Goal: Transaction & Acquisition: Book appointment/travel/reservation

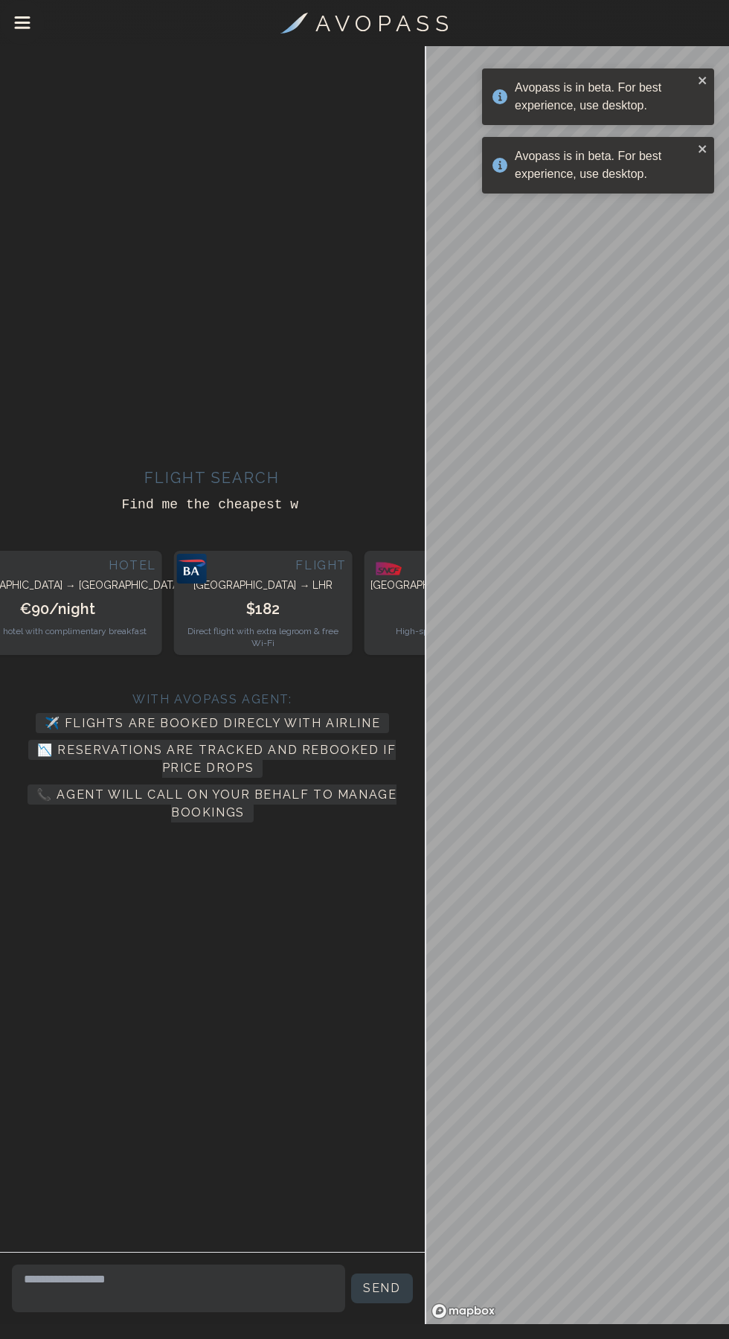
scroll to position [84, 0]
click at [316, 691] on div "With Avopass Agent:" at bounding box center [212, 700] width 401 height 18
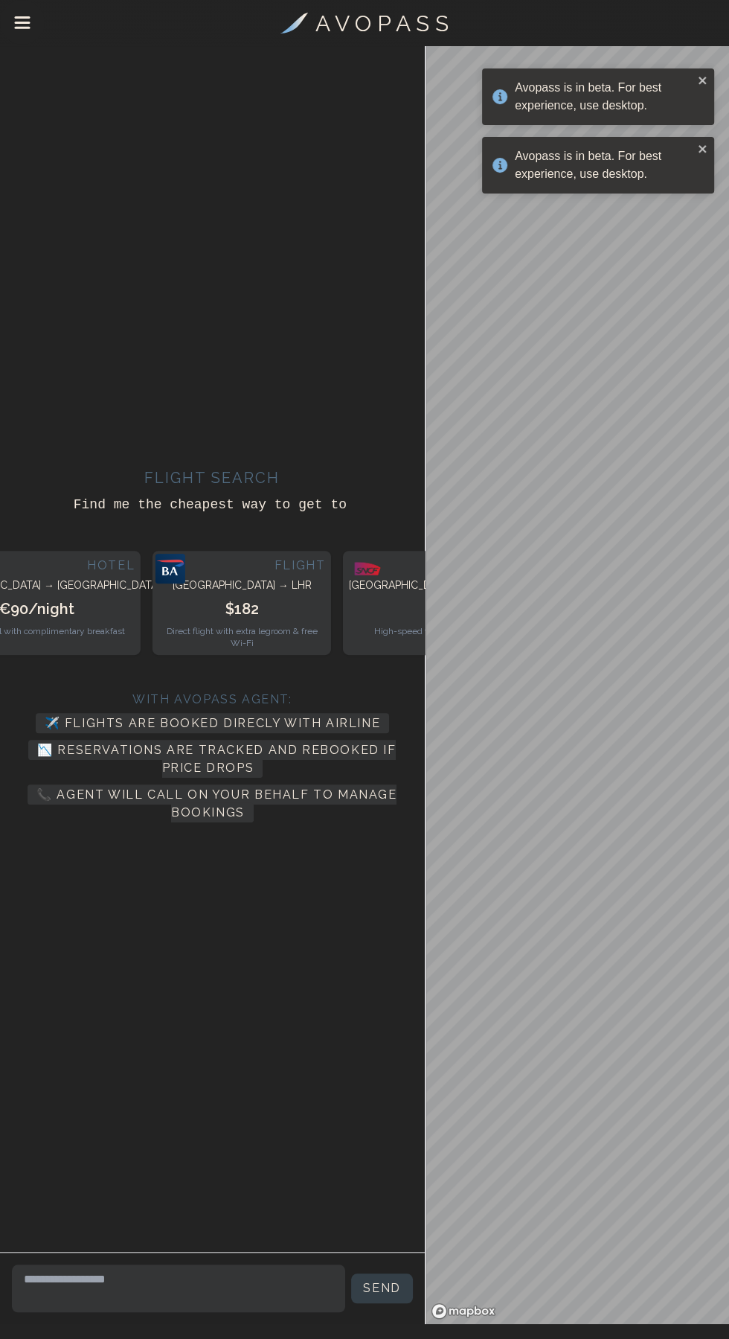
scroll to position [0, 0]
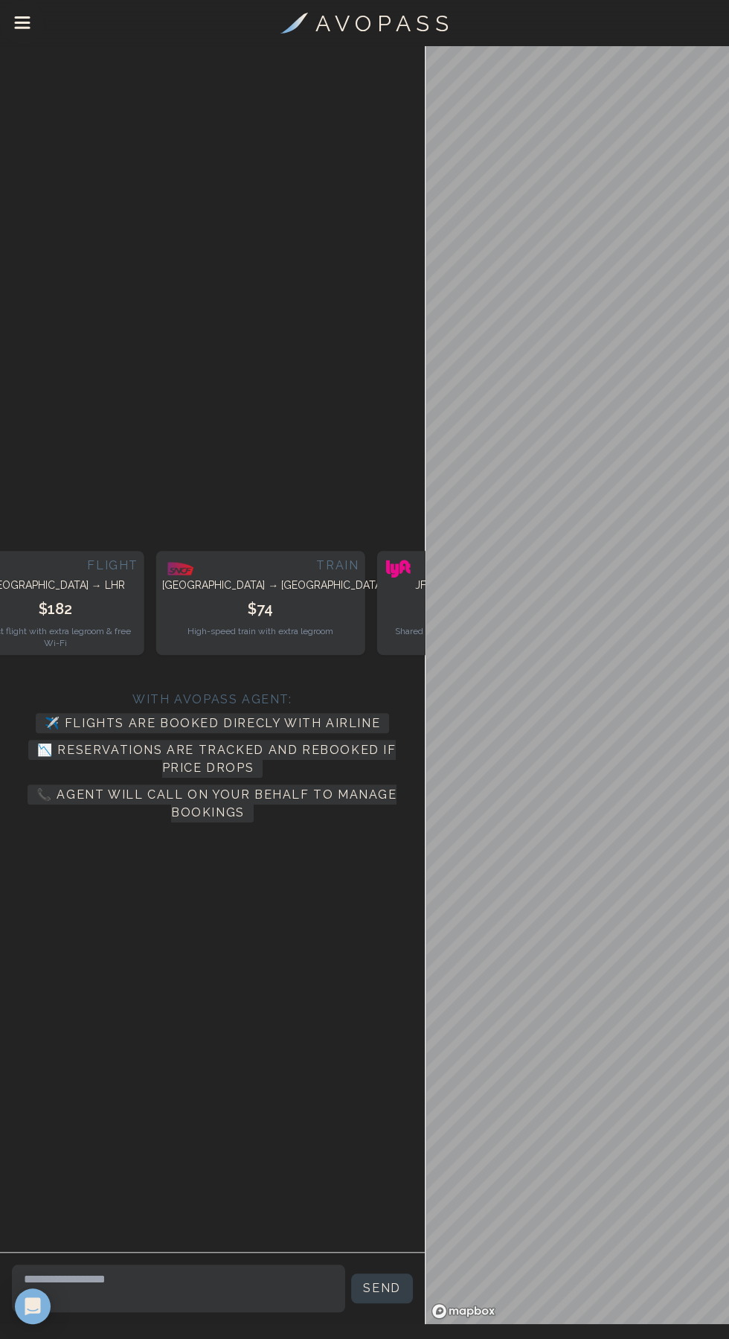
click at [394, 246] on div "Train Itineraries What trains ca Flight NYC → LHR $182 Direct flight with extra…" at bounding box center [212, 649] width 401 height 1182
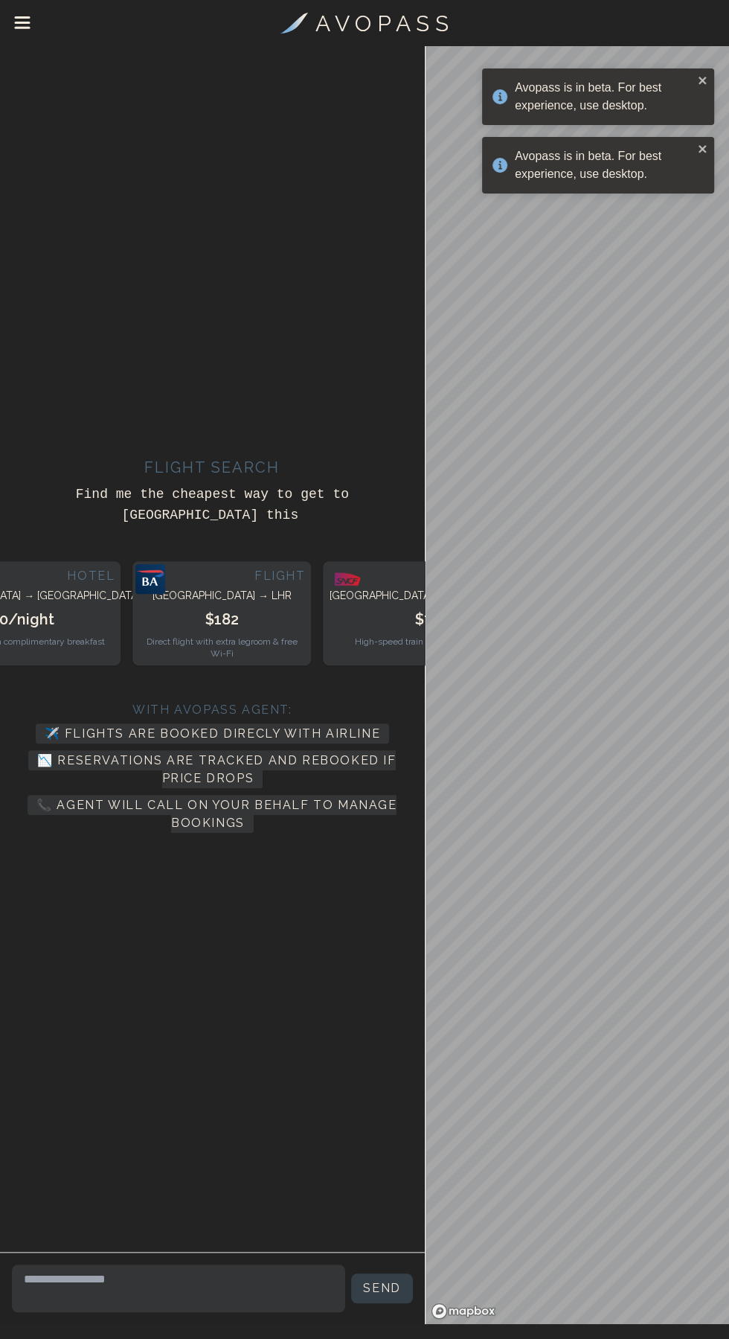
scroll to position [74, 0]
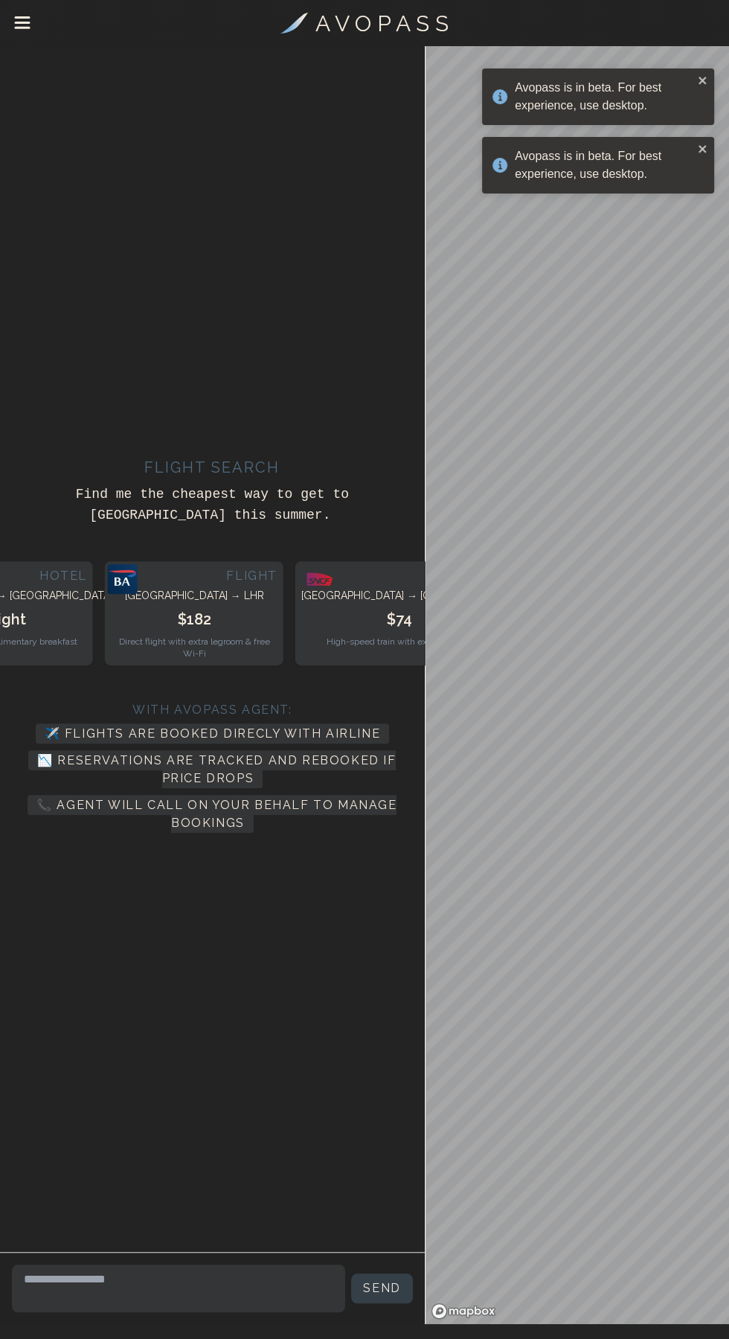
click at [22, 17] on icon "Drawer Menu" at bounding box center [22, 17] width 13 height 0
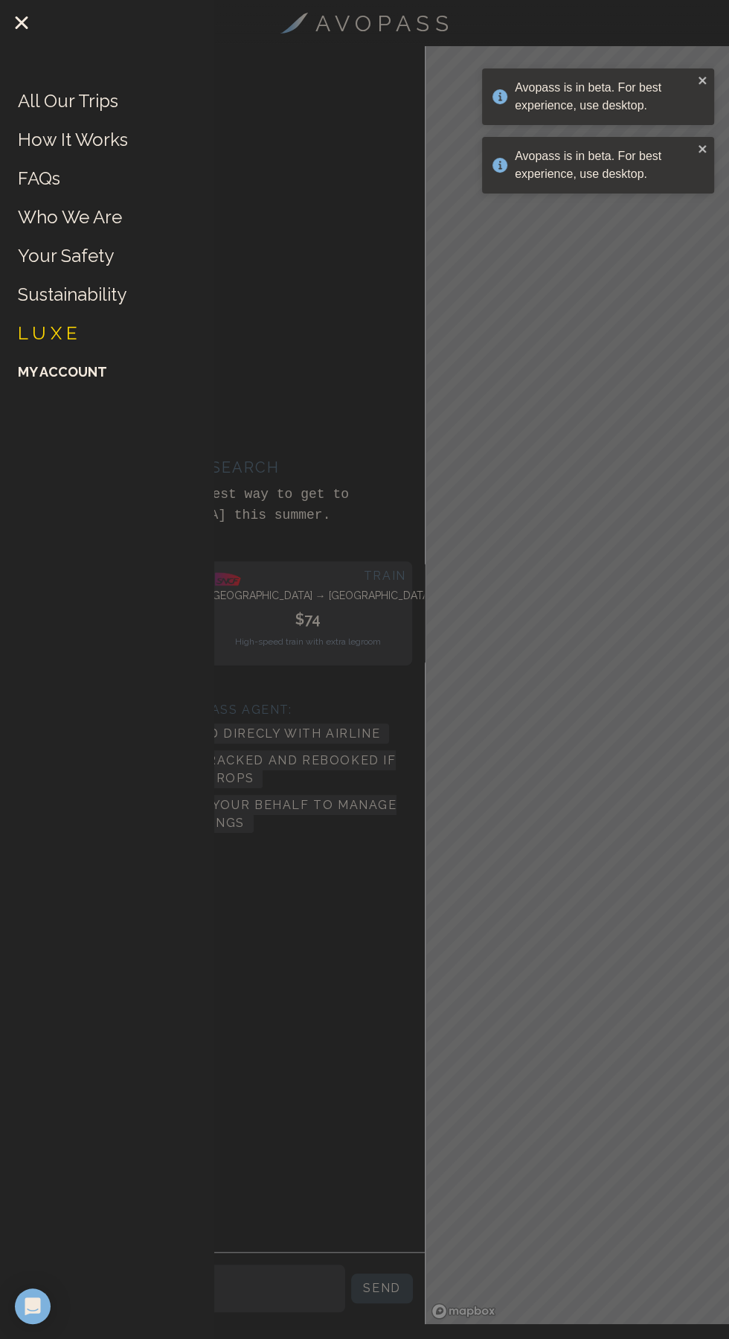
scroll to position [84, 0]
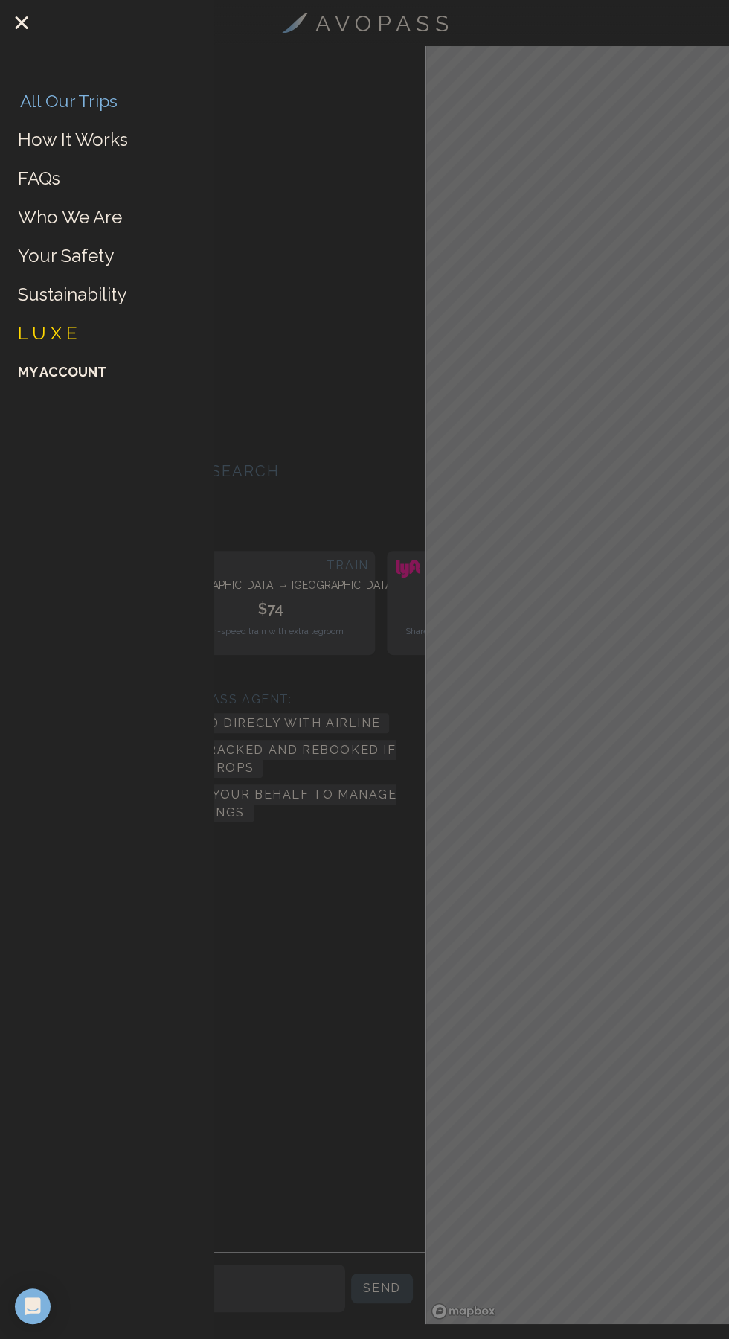
click at [102, 106] on link "All Our Trips" at bounding box center [68, 100] width 97 height 23
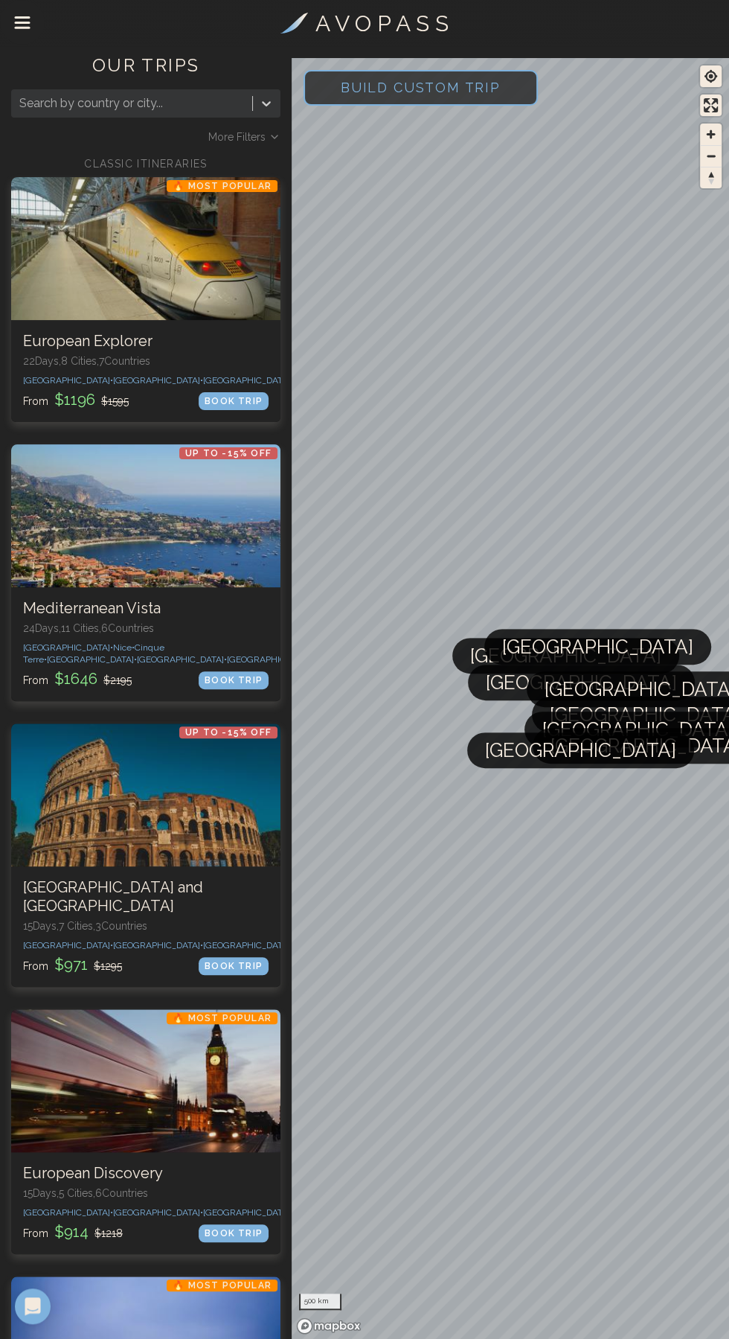
click at [435, 88] on span "Build Custom Trip" at bounding box center [421, 87] width 208 height 63
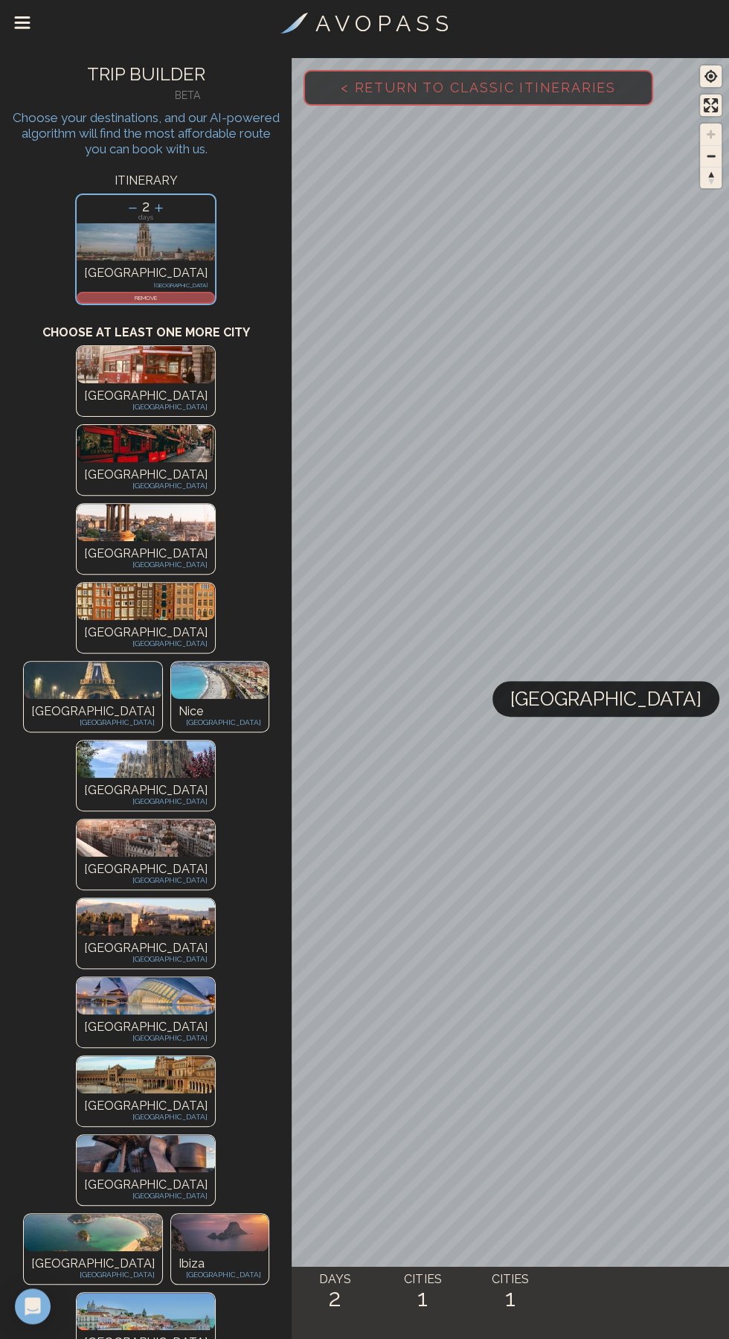
click at [159, 205] on icon at bounding box center [159, 208] width 16 height 16
click at [161, 205] on icon at bounding box center [159, 208] width 16 height 16
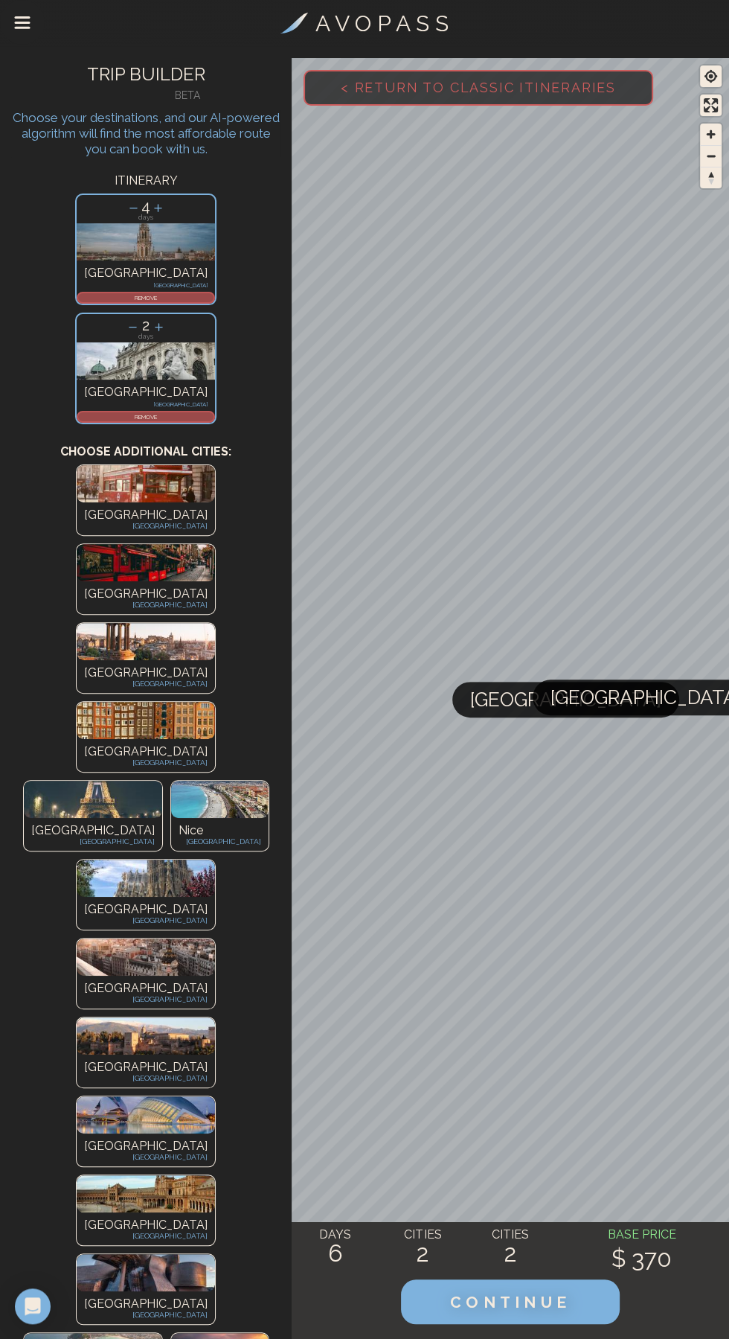
click at [167, 319] on icon at bounding box center [159, 327] width 16 height 16
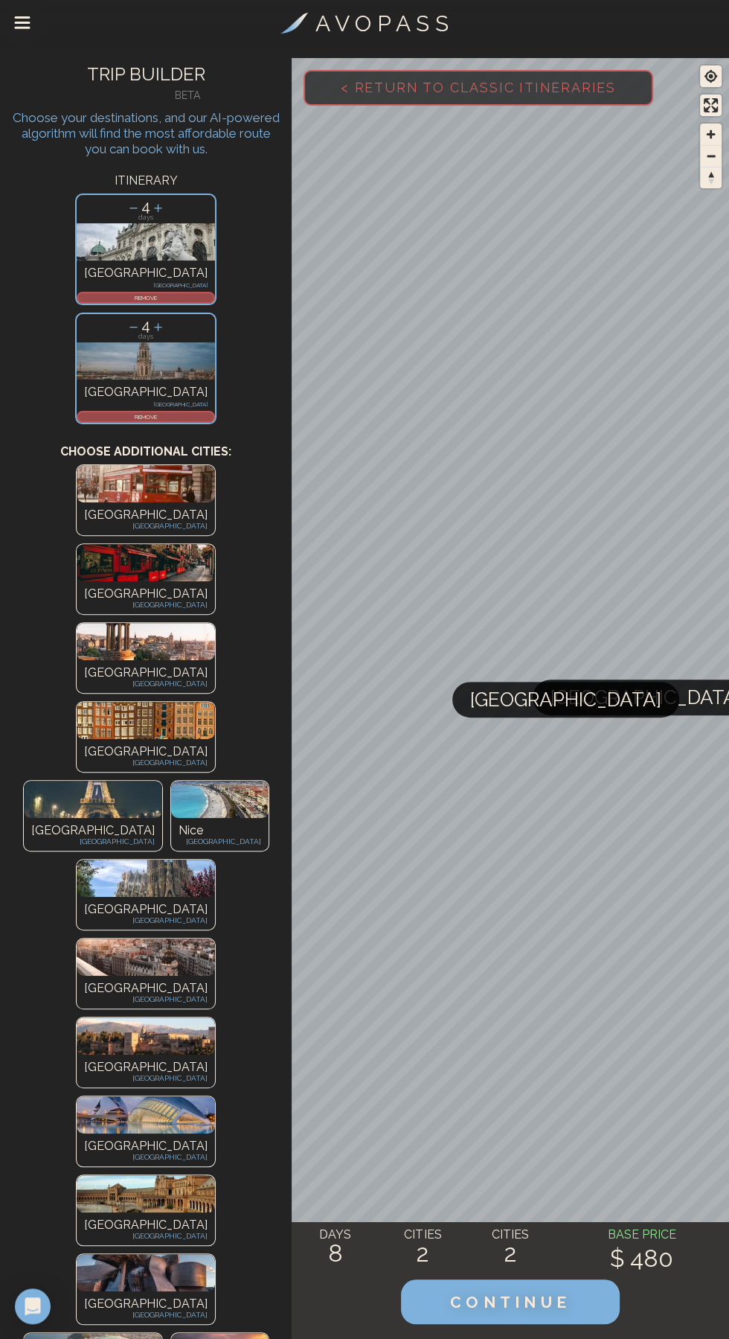
click at [129, 208] on icon at bounding box center [133, 208] width 8 height 1
click at [151, 202] on icon at bounding box center [159, 208] width 16 height 16
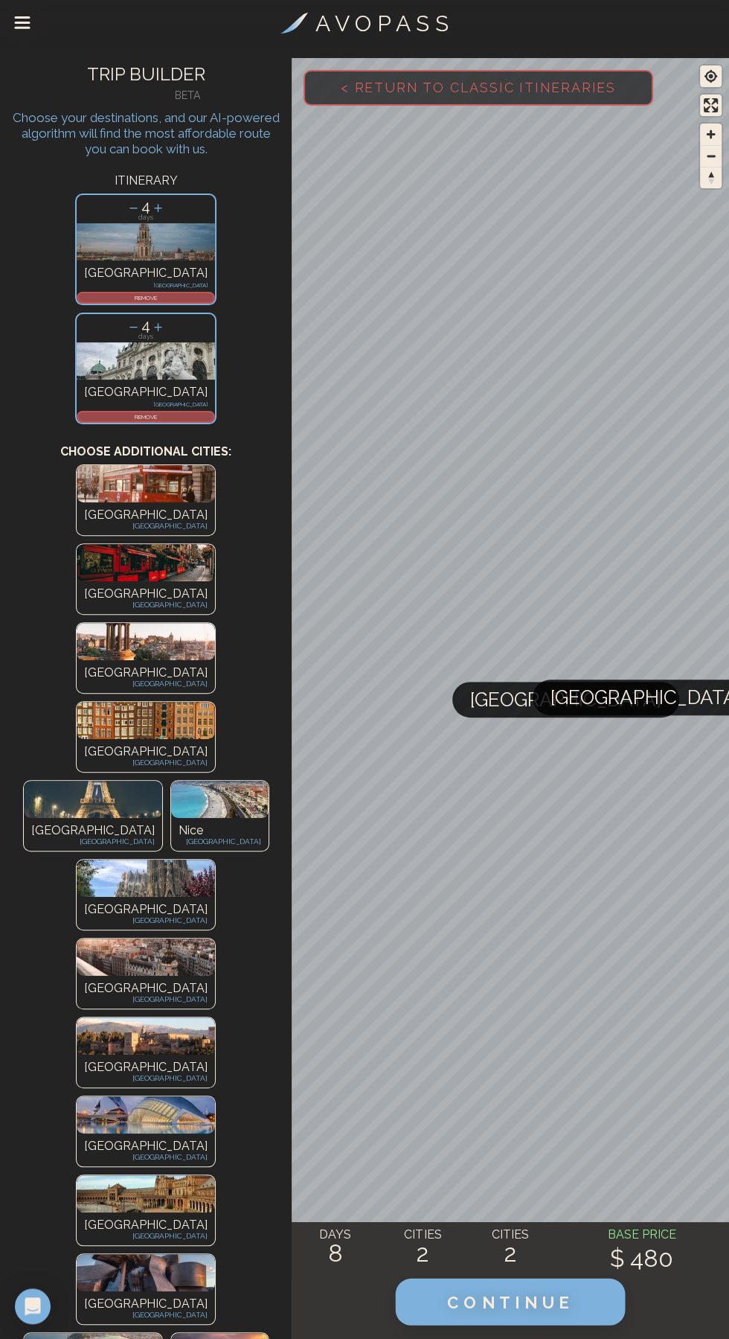
click at [505, 1317] on button "CONTINUE" at bounding box center [511, 1301] width 230 height 47
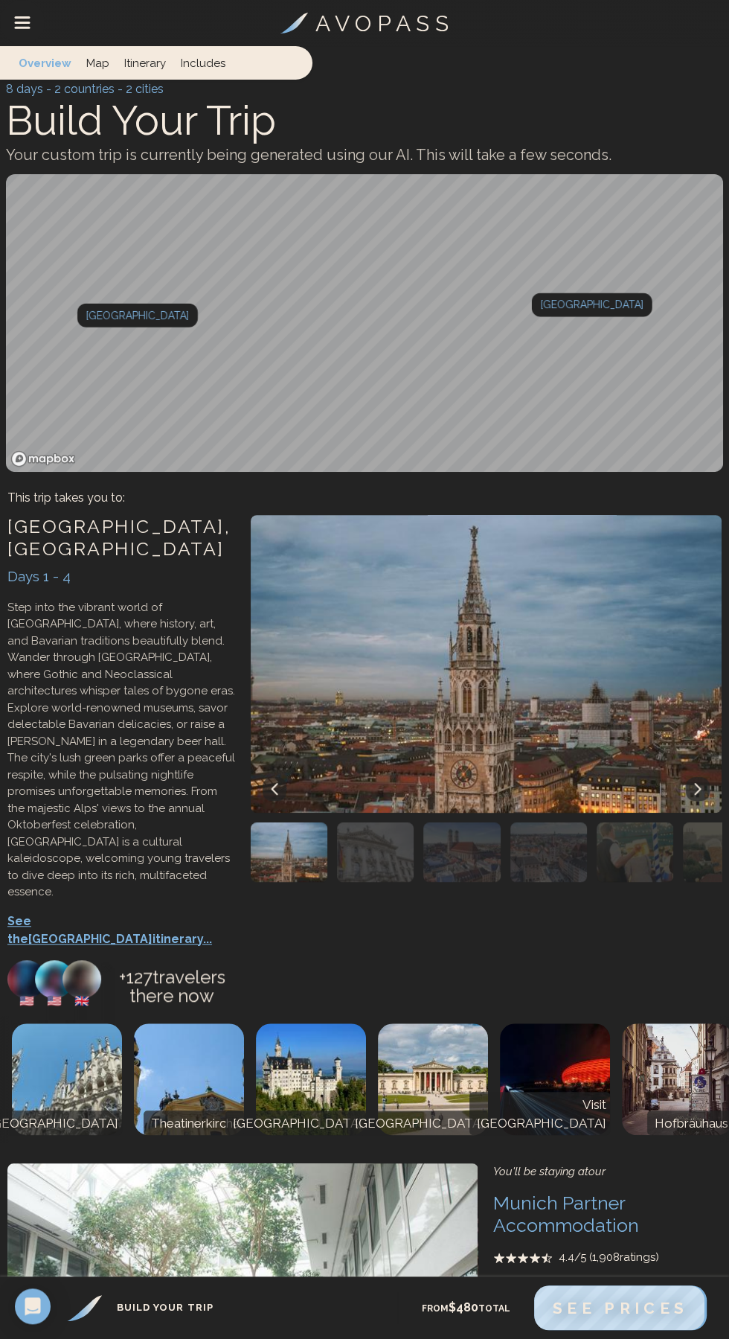
scroll to position [0, 1]
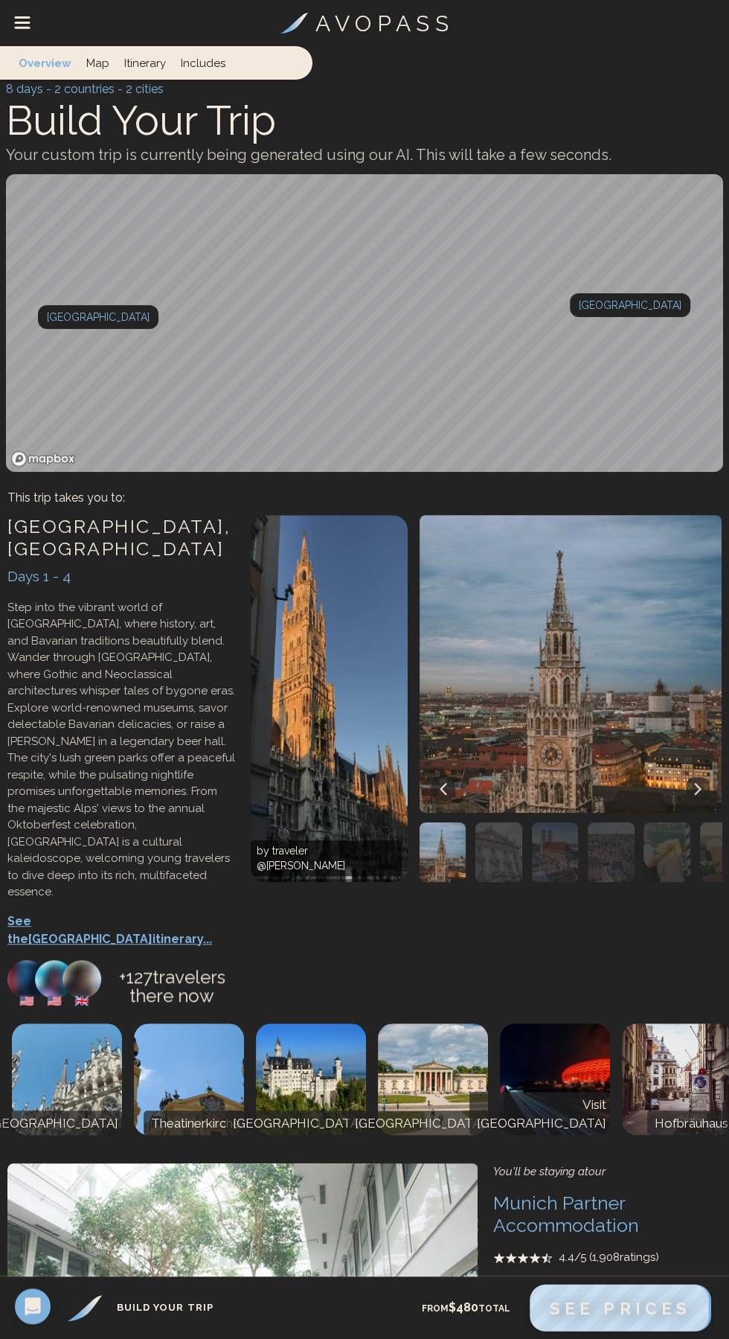
click at [638, 1302] on span "See Prices" at bounding box center [620, 1307] width 142 height 19
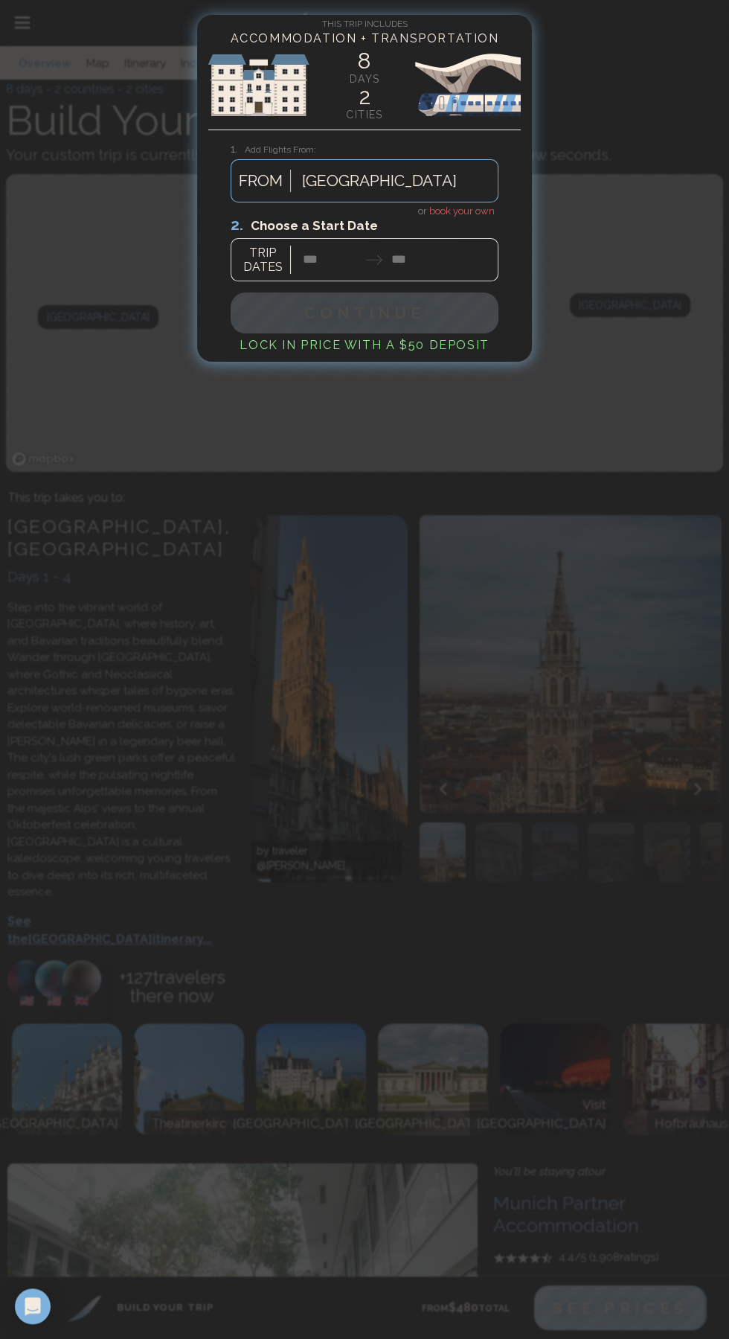
click at [487, 202] on h4 "or book your own" at bounding box center [365, 210] width 268 height 16
click at [461, 210] on span "book your own" at bounding box center [461, 210] width 65 height 11
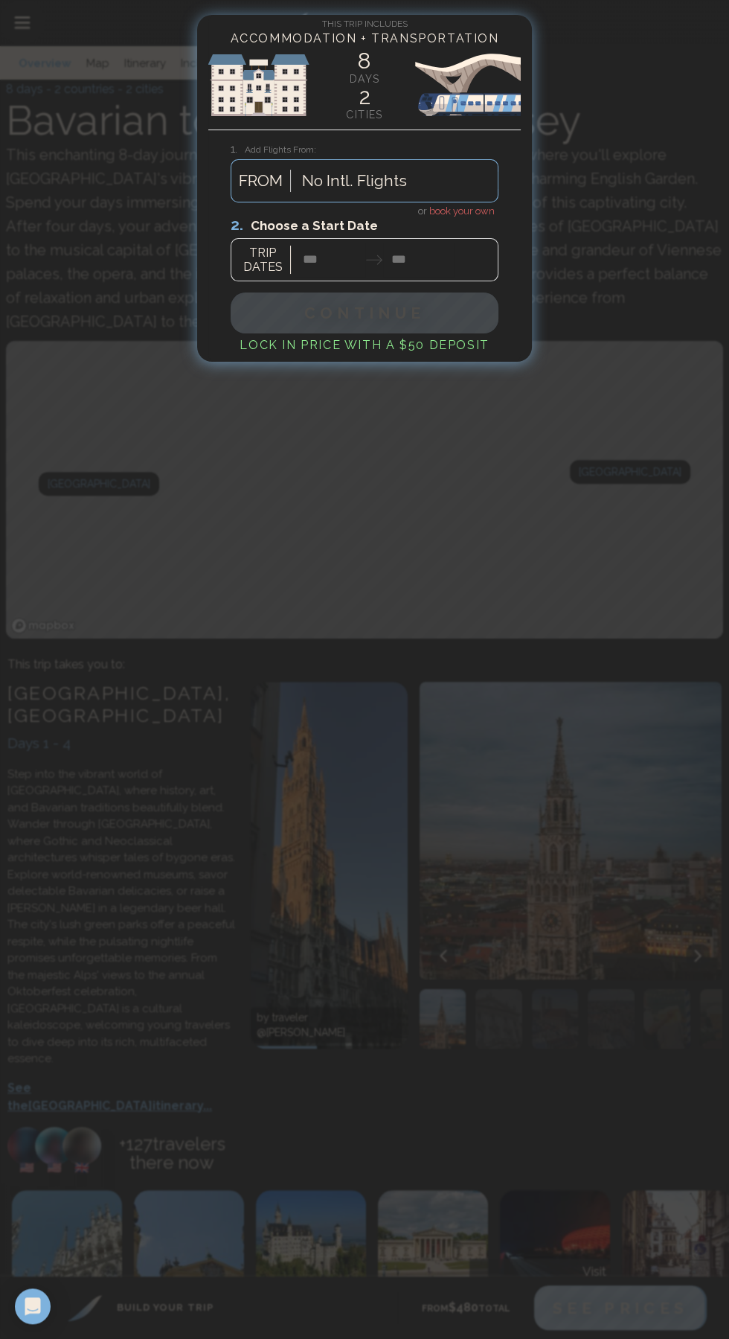
click at [469, 210] on span "book your own" at bounding box center [461, 210] width 65 height 11
click at [534, 734] on div at bounding box center [364, 669] width 729 height 1339
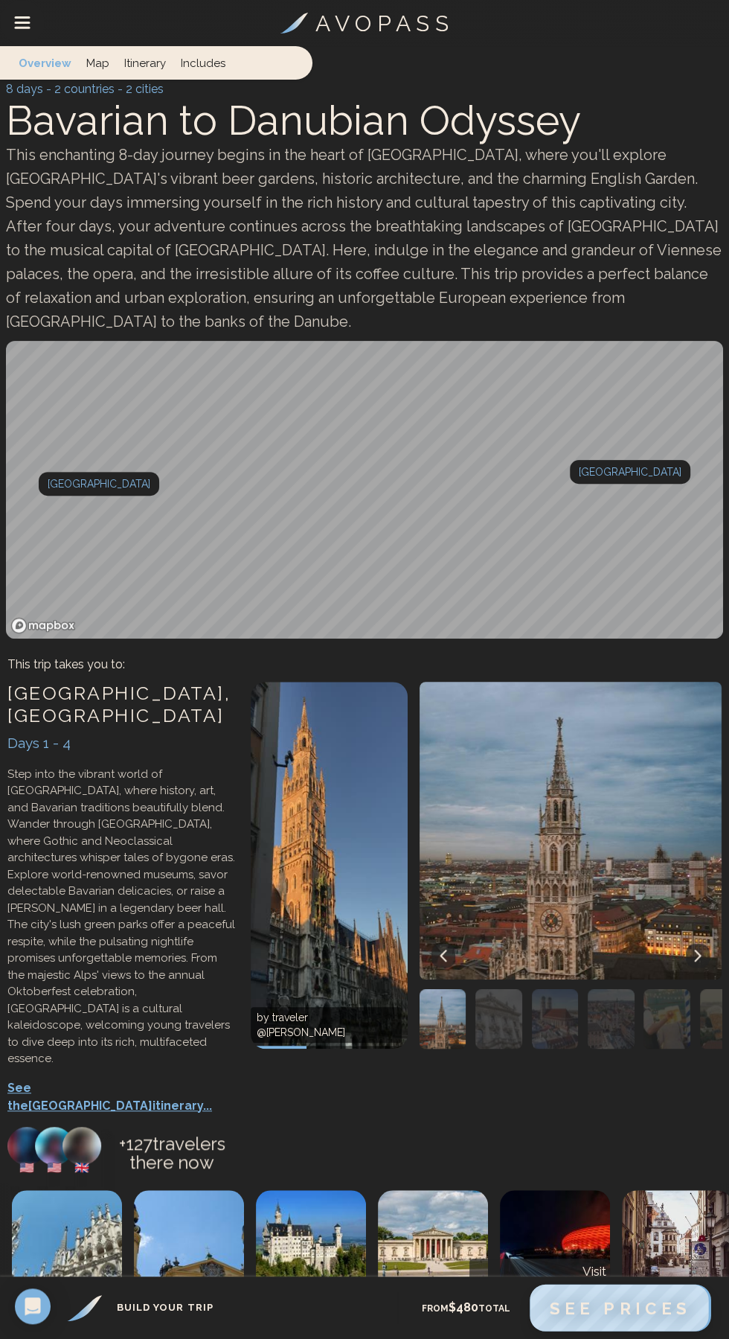
click at [627, 1306] on span "See Prices" at bounding box center [620, 1307] width 142 height 19
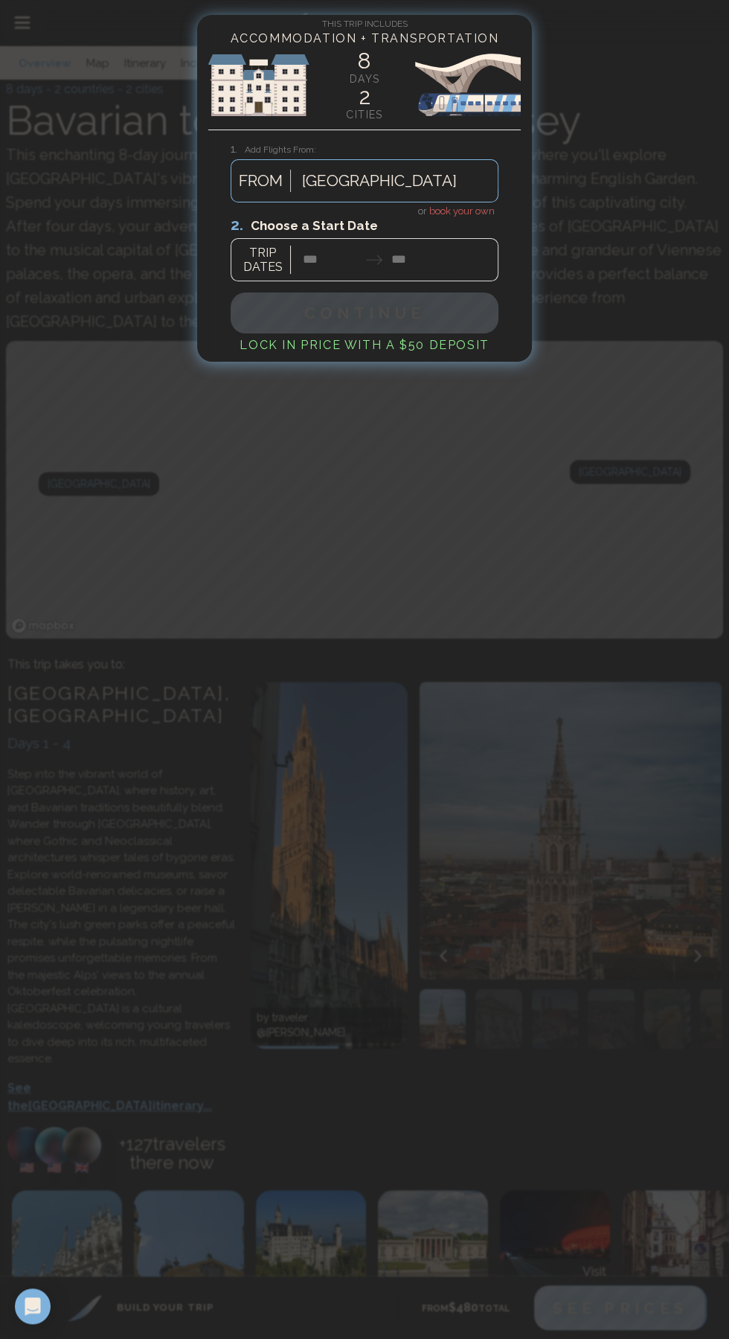
click at [478, 205] on span "book your own" at bounding box center [461, 210] width 65 height 11
click at [460, 202] on h4 "or book your own" at bounding box center [365, 210] width 268 height 16
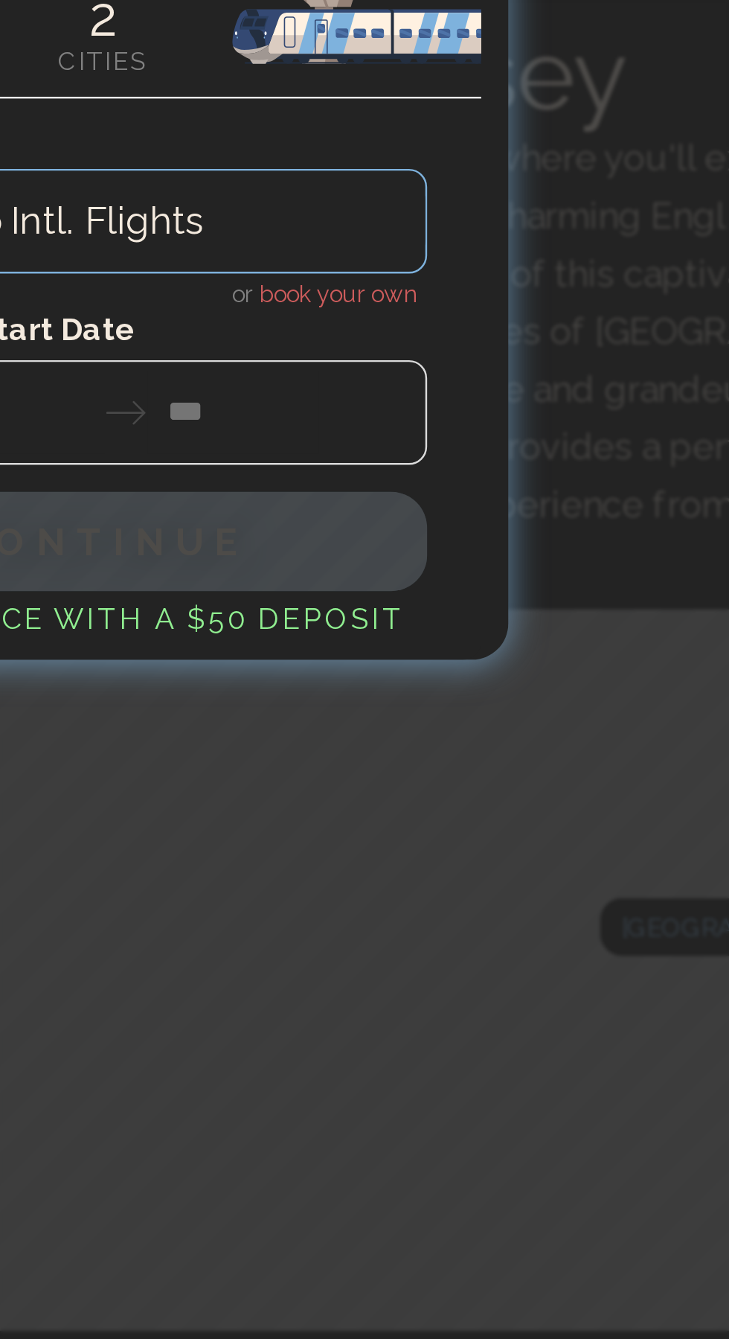
scroll to position [19, 0]
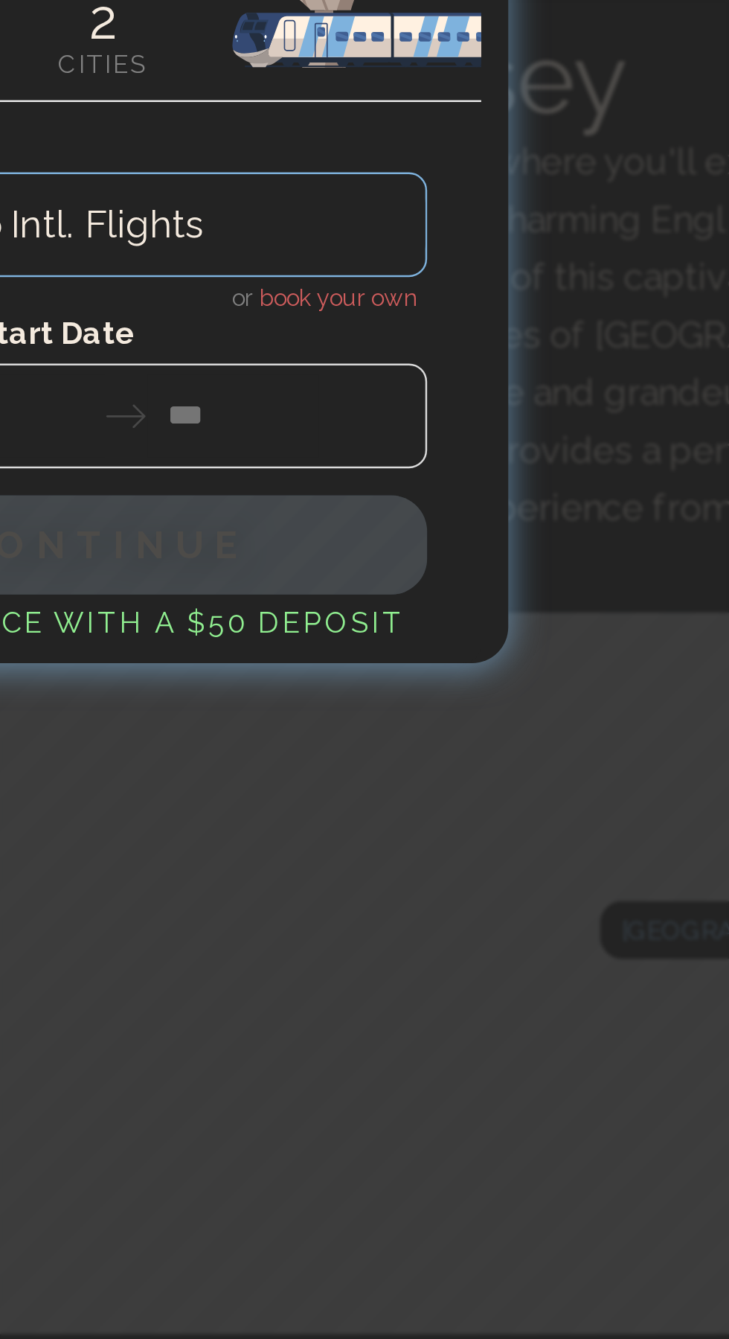
click at [455, 215] on div at bounding box center [365, 248] width 268 height 66
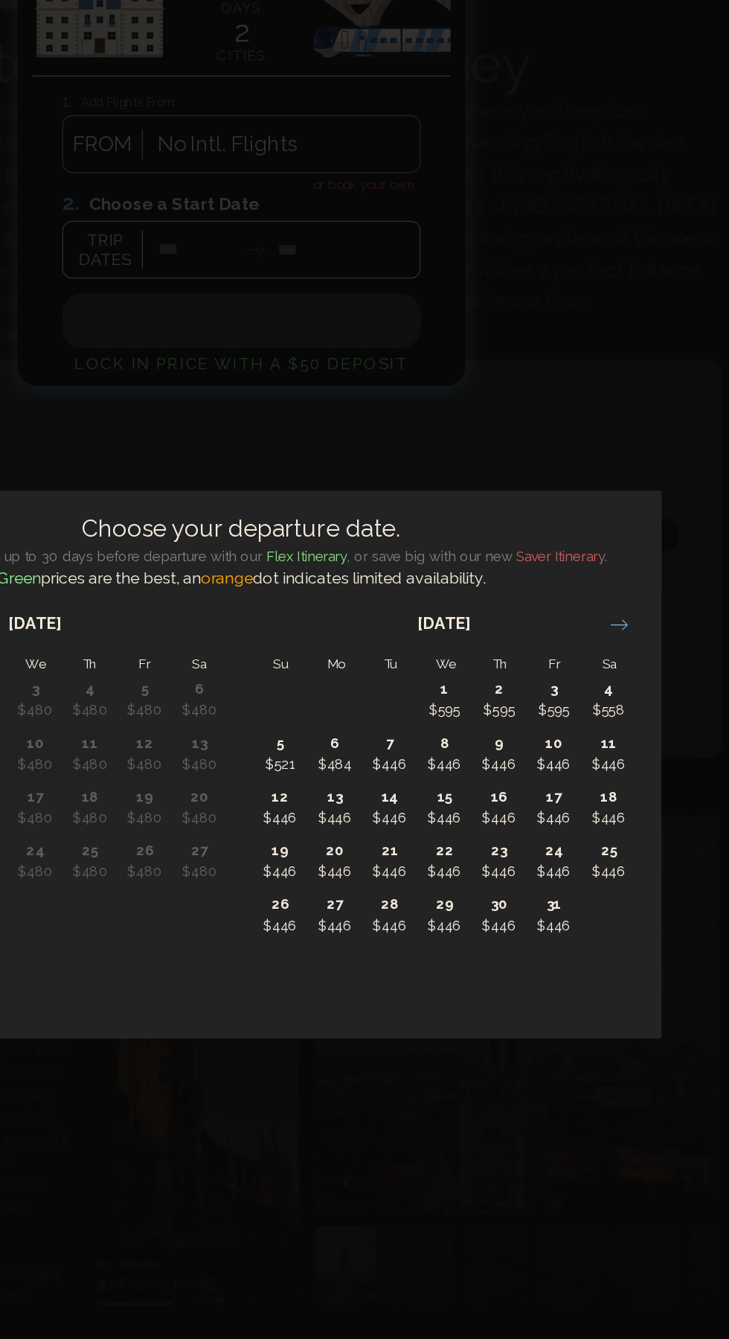
scroll to position [17, 0]
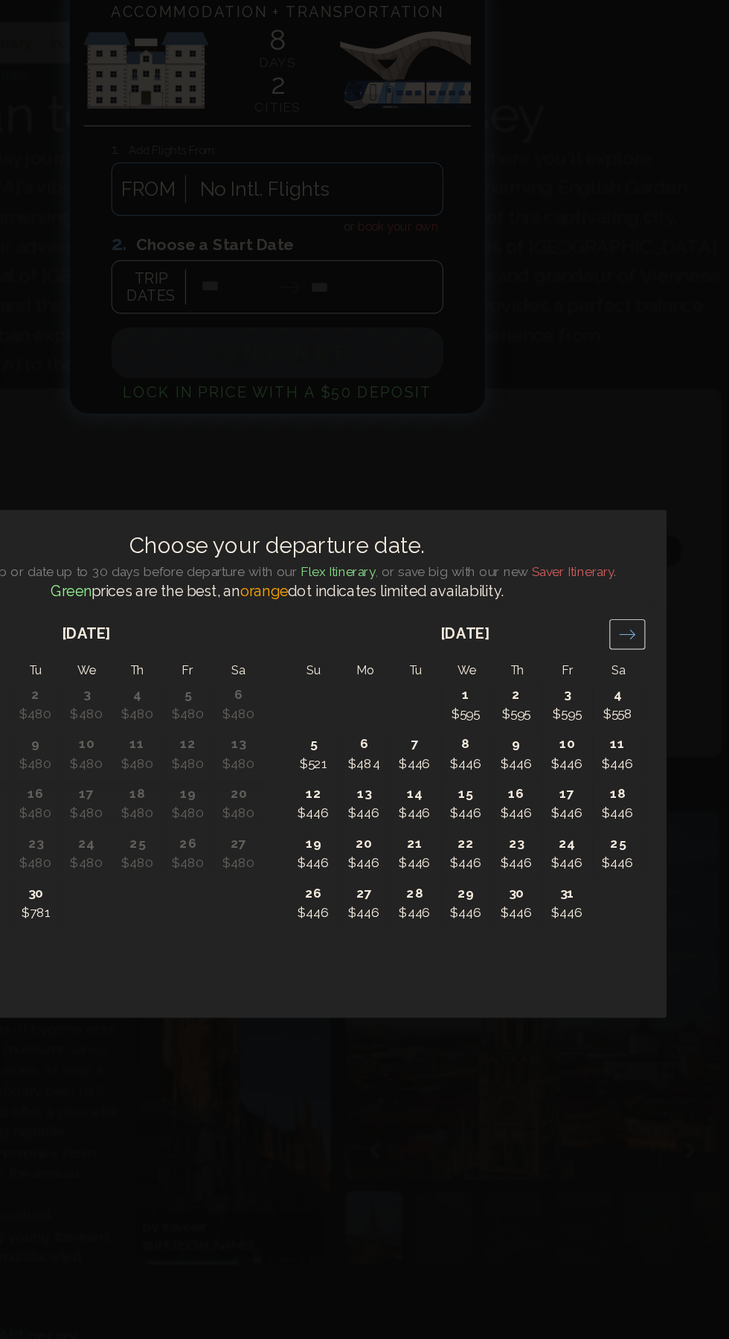
click at [649, 543] on icon "Move forward to switch to the next month." at bounding box center [646, 539] width 13 height 7
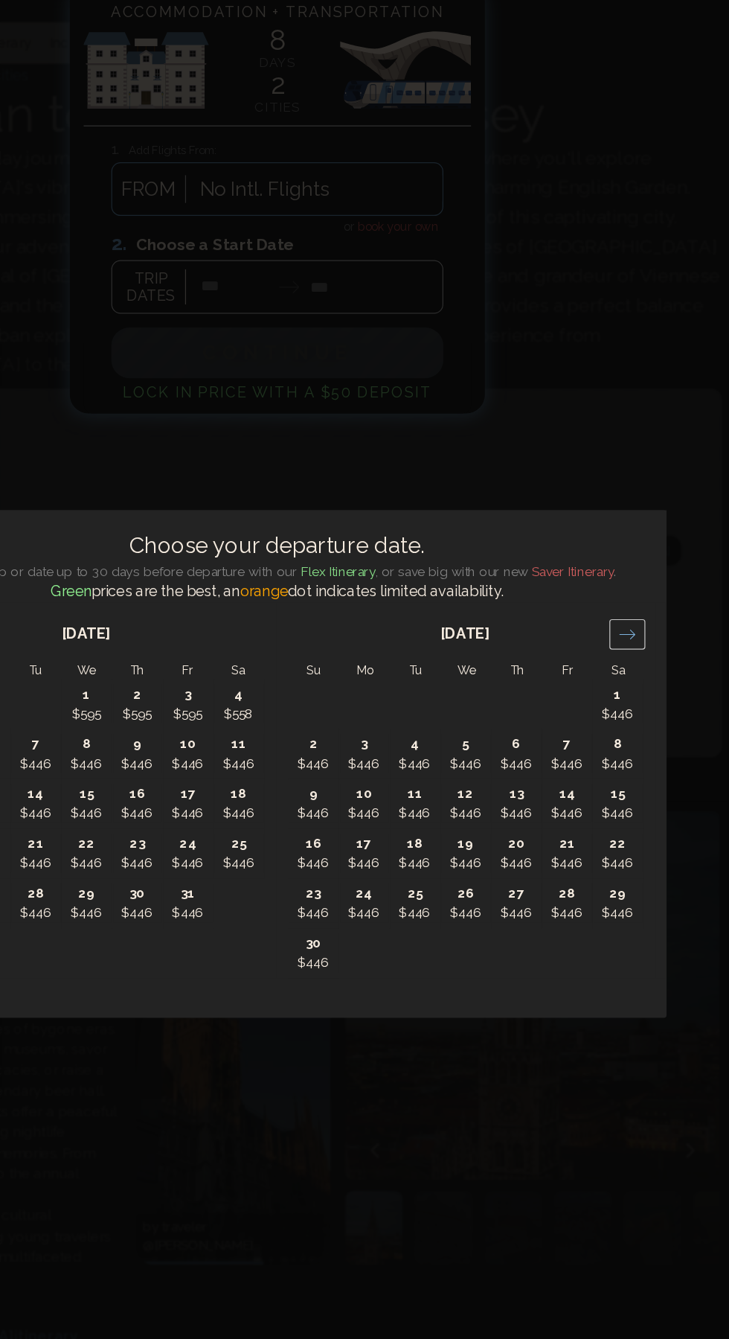
click at [659, 552] on div "Move forward to switch to the next month." at bounding box center [647, 540] width 29 height 25
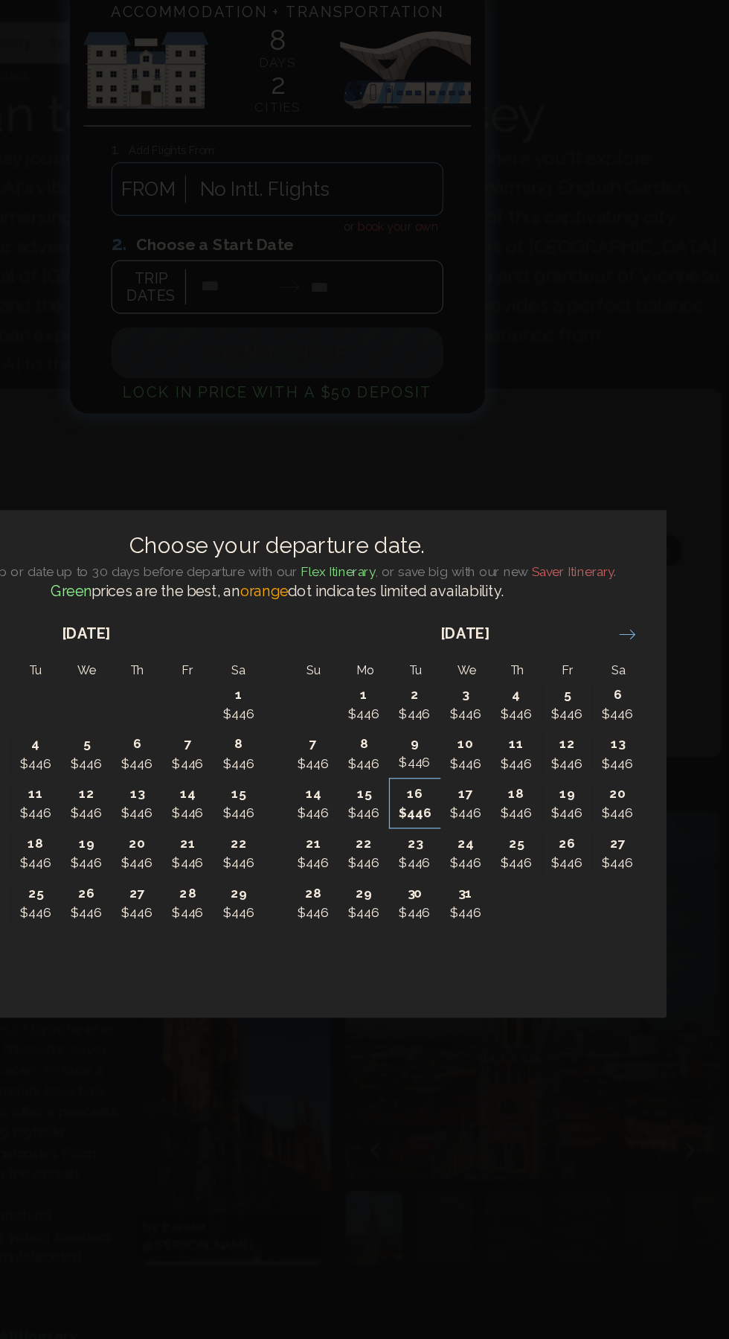
click at [478, 692] on p "$446" at bounding box center [475, 684] width 39 height 16
type input "********"
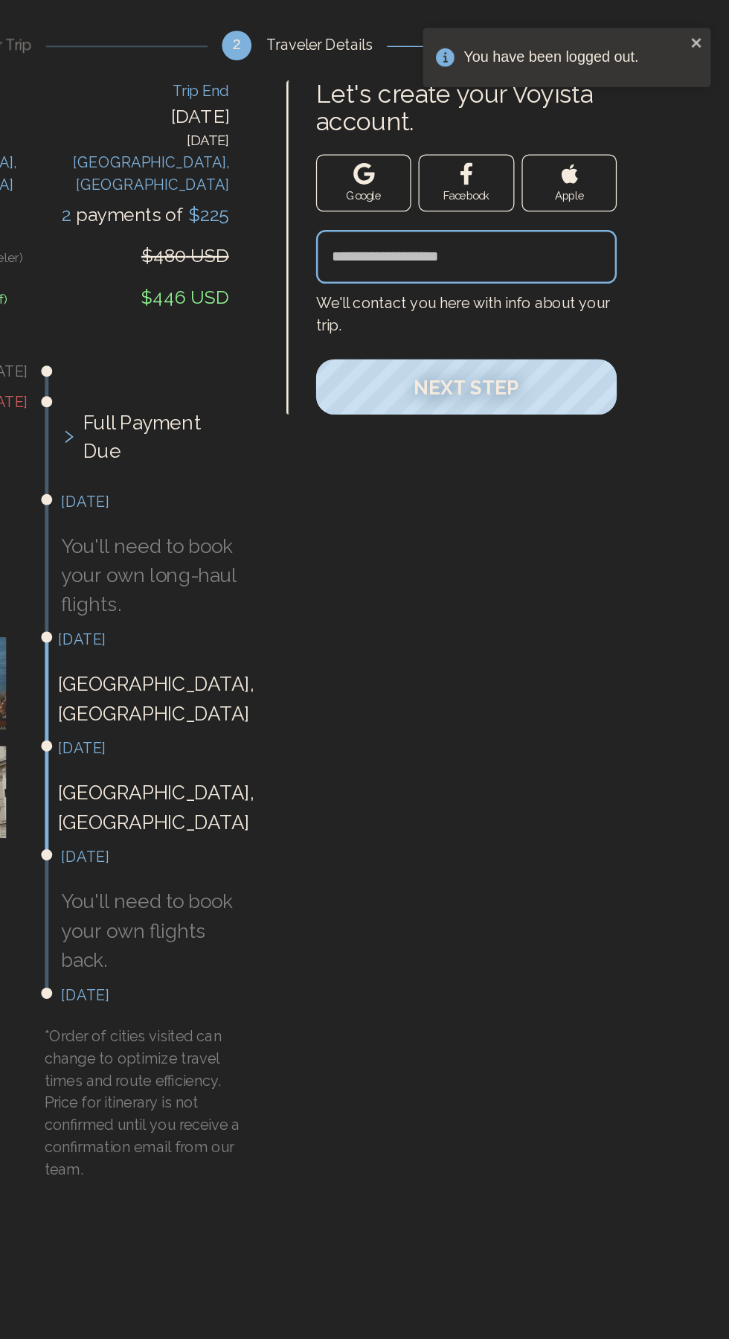
click at [570, 243] on input "Let's create your Voyista account." at bounding box center [517, 252] width 243 height 43
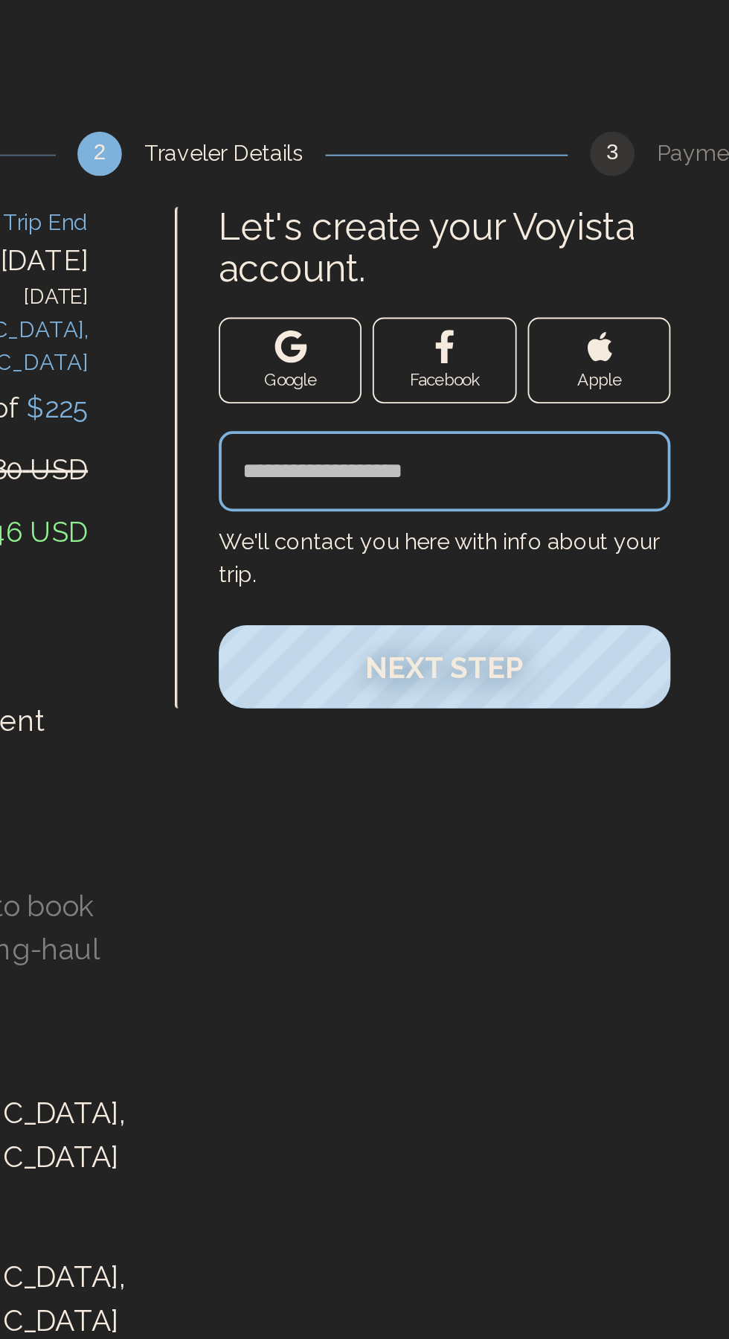
type input "**********"
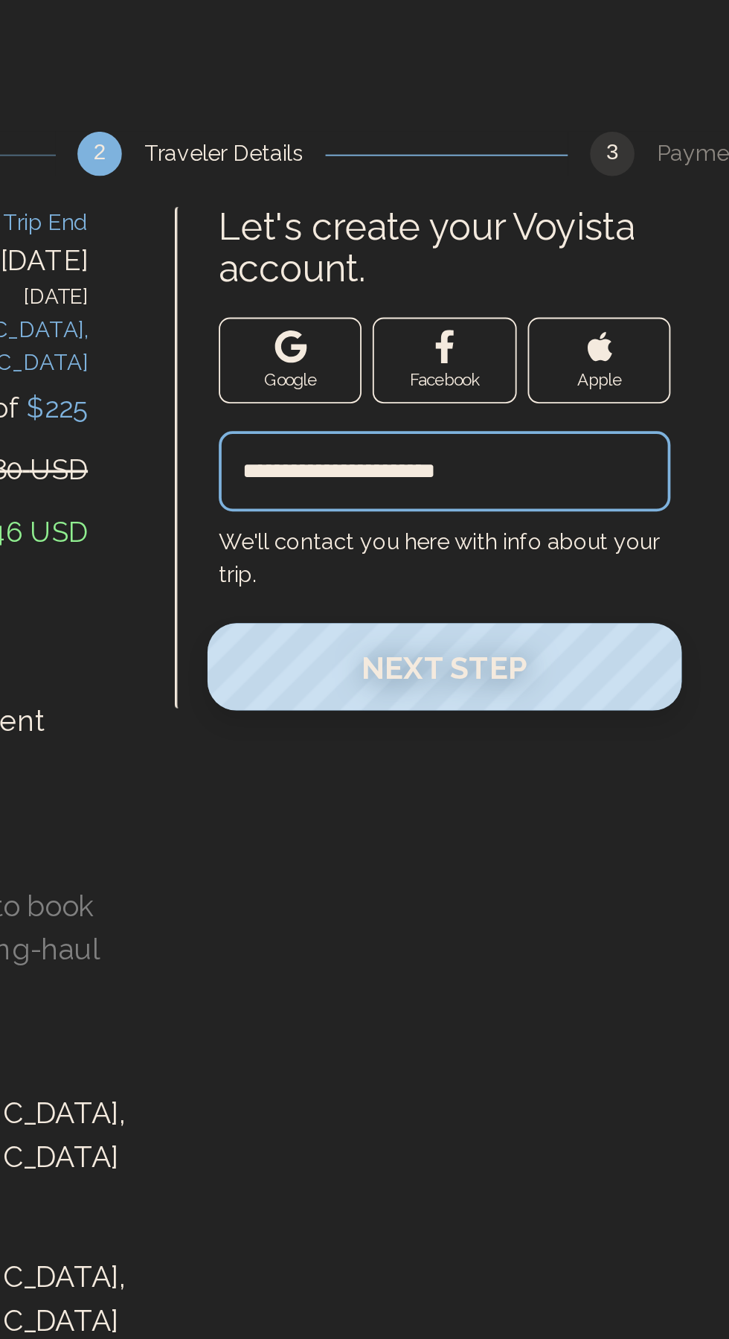
click at [538, 350] on span "Next Step" at bounding box center [518, 357] width 90 height 19
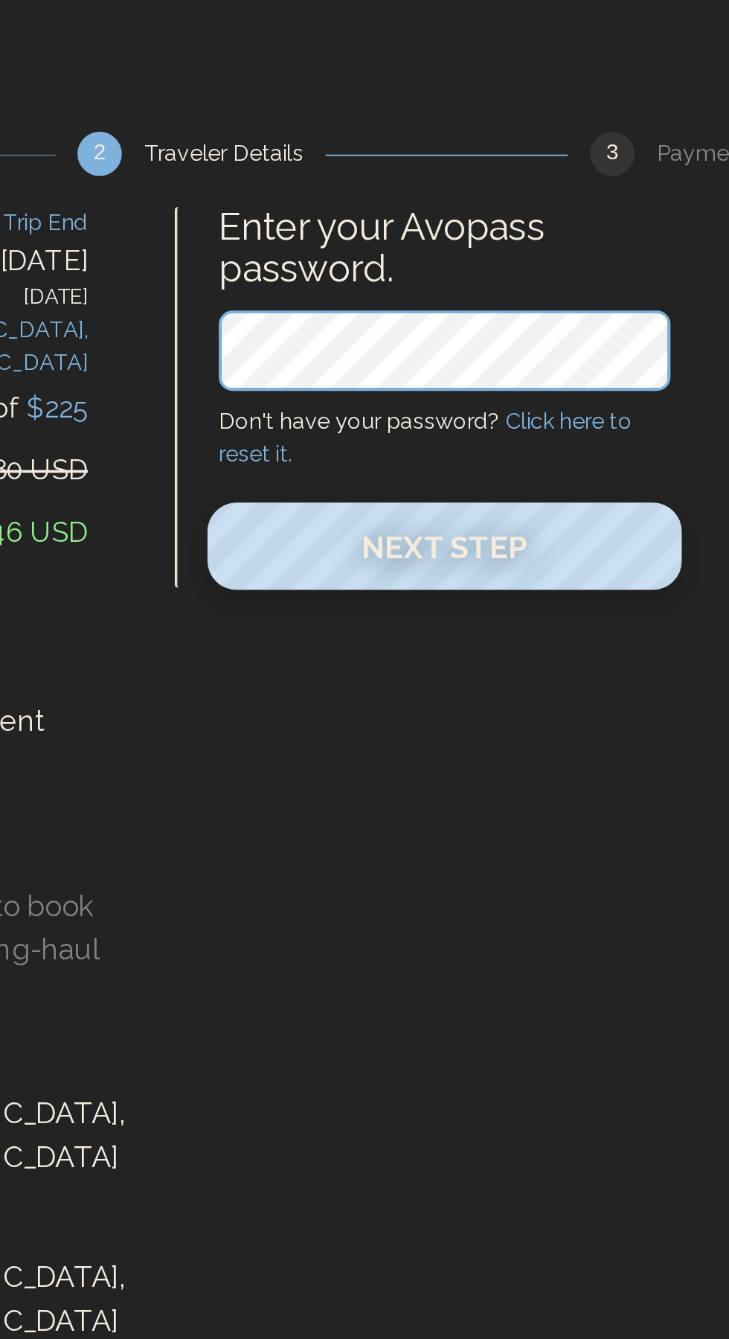
click at [559, 291] on span "Next Step" at bounding box center [518, 293] width 90 height 19
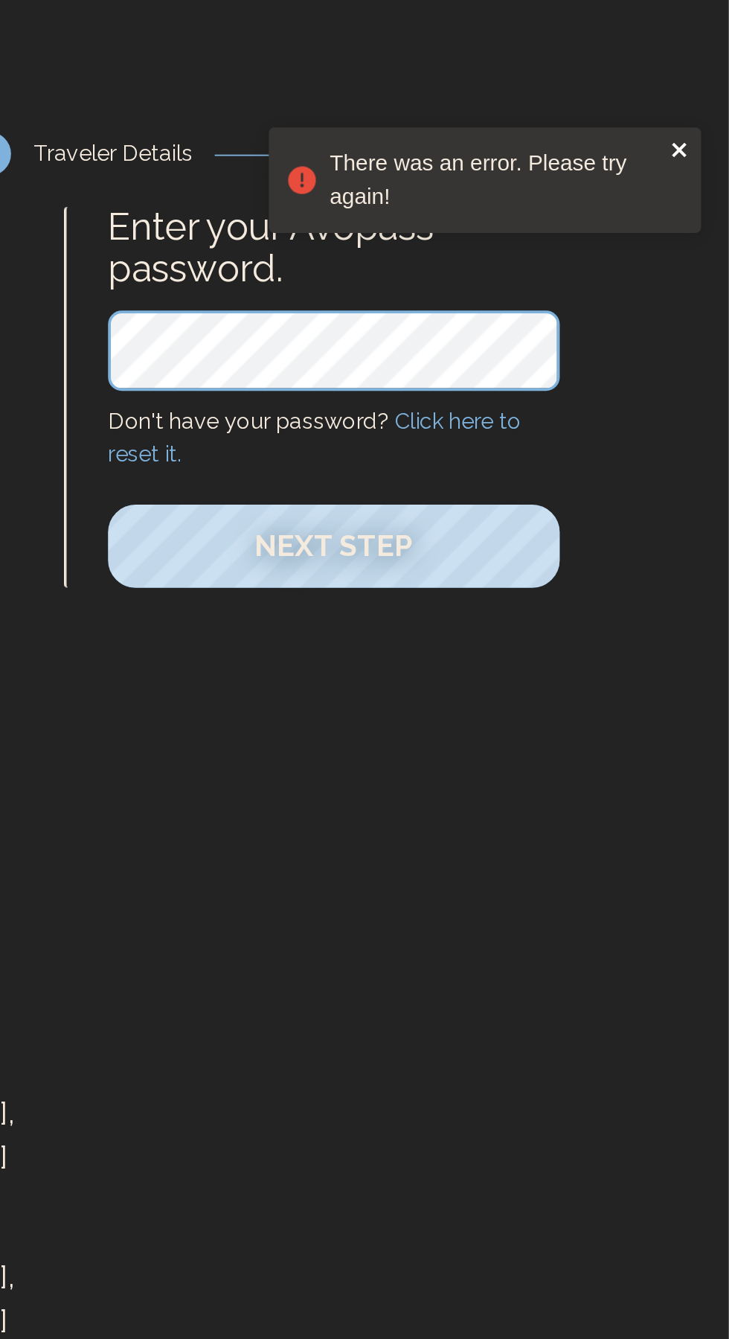
click at [703, 80] on icon "close" at bounding box center [702, 80] width 7 height 7
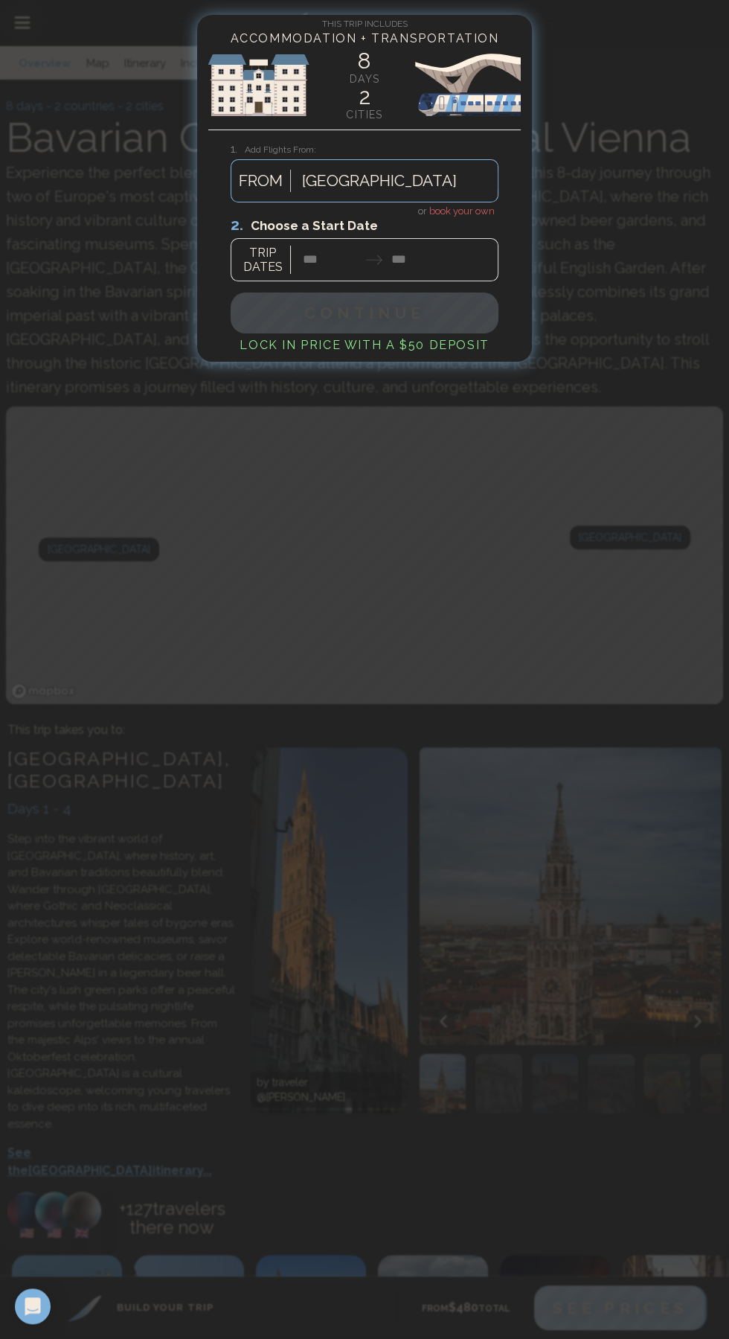
click at [486, 204] on h4 "or book your own" at bounding box center [365, 210] width 268 height 16
click at [482, 205] on span "book your own" at bounding box center [461, 210] width 65 height 11
click at [470, 209] on span "book your own" at bounding box center [461, 210] width 65 height 11
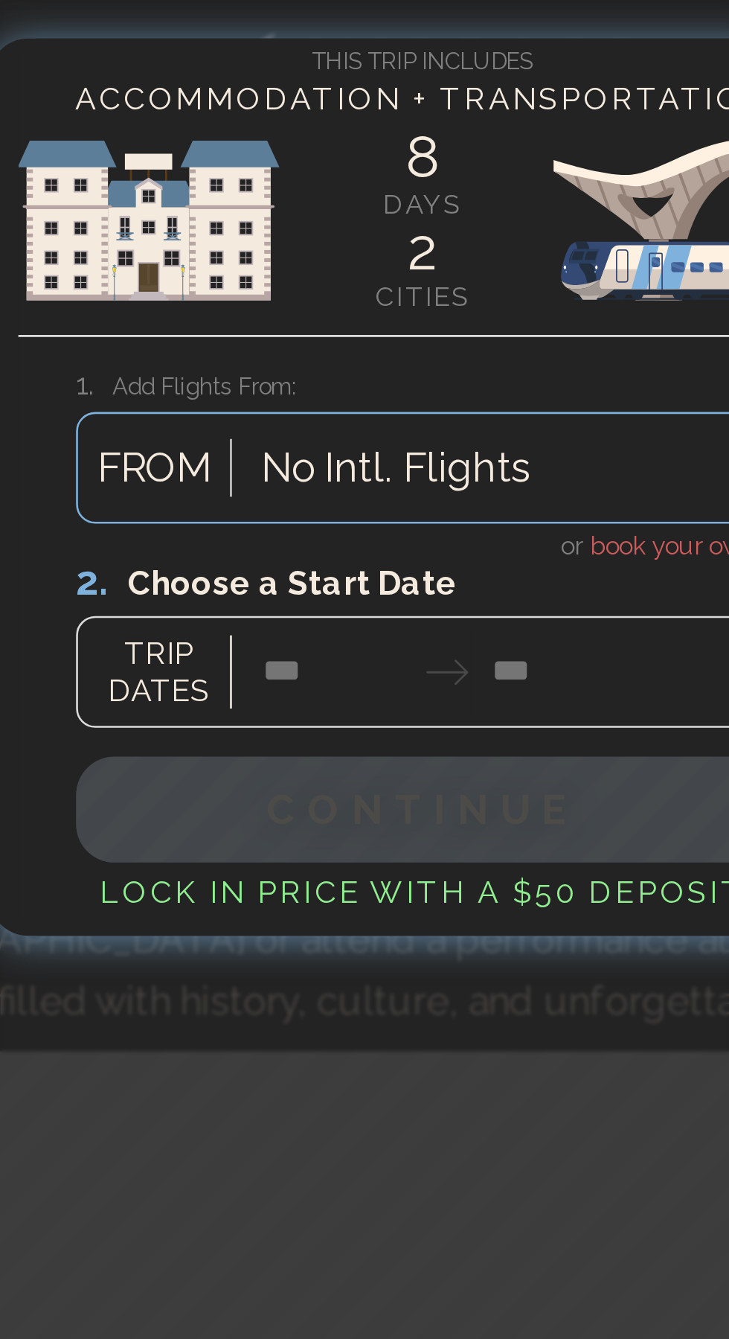
click at [451, 217] on div at bounding box center [365, 248] width 268 height 66
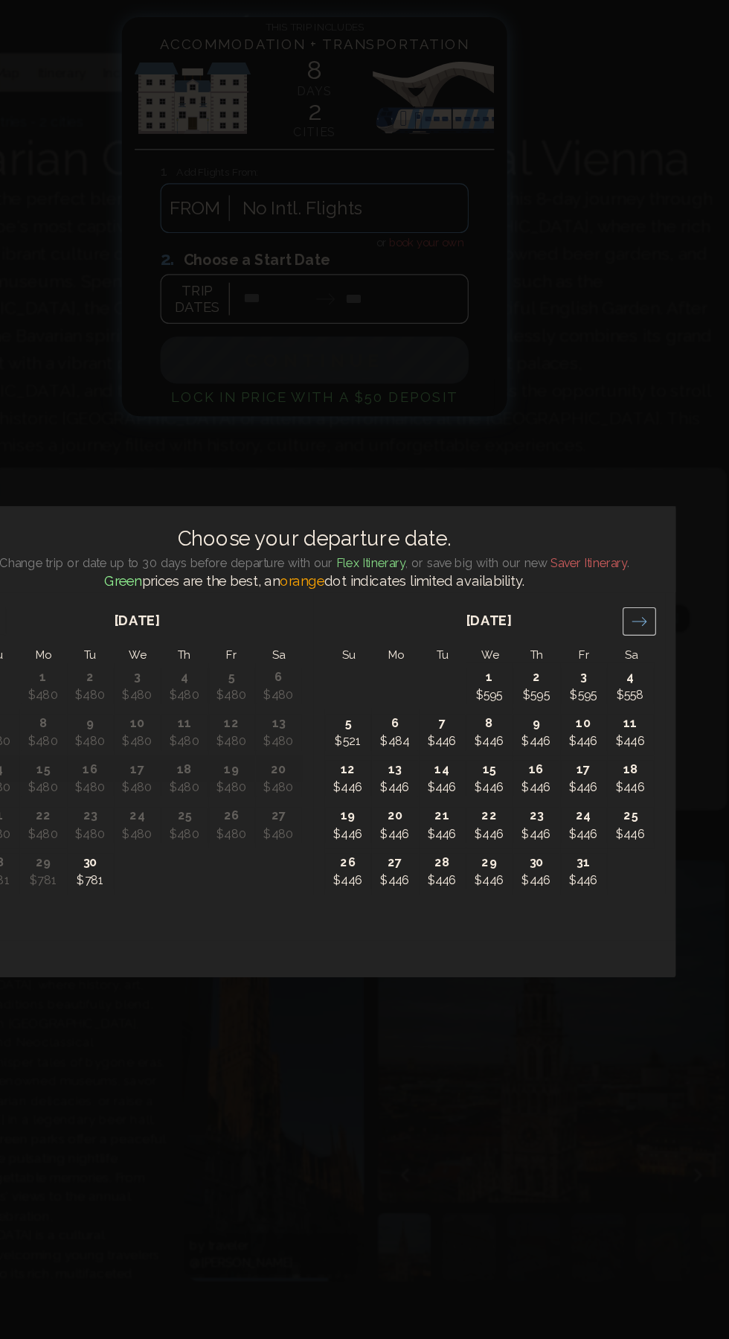
click at [647, 539] on icon "Move forward to switch to the next month." at bounding box center [647, 540] width 14 height 14
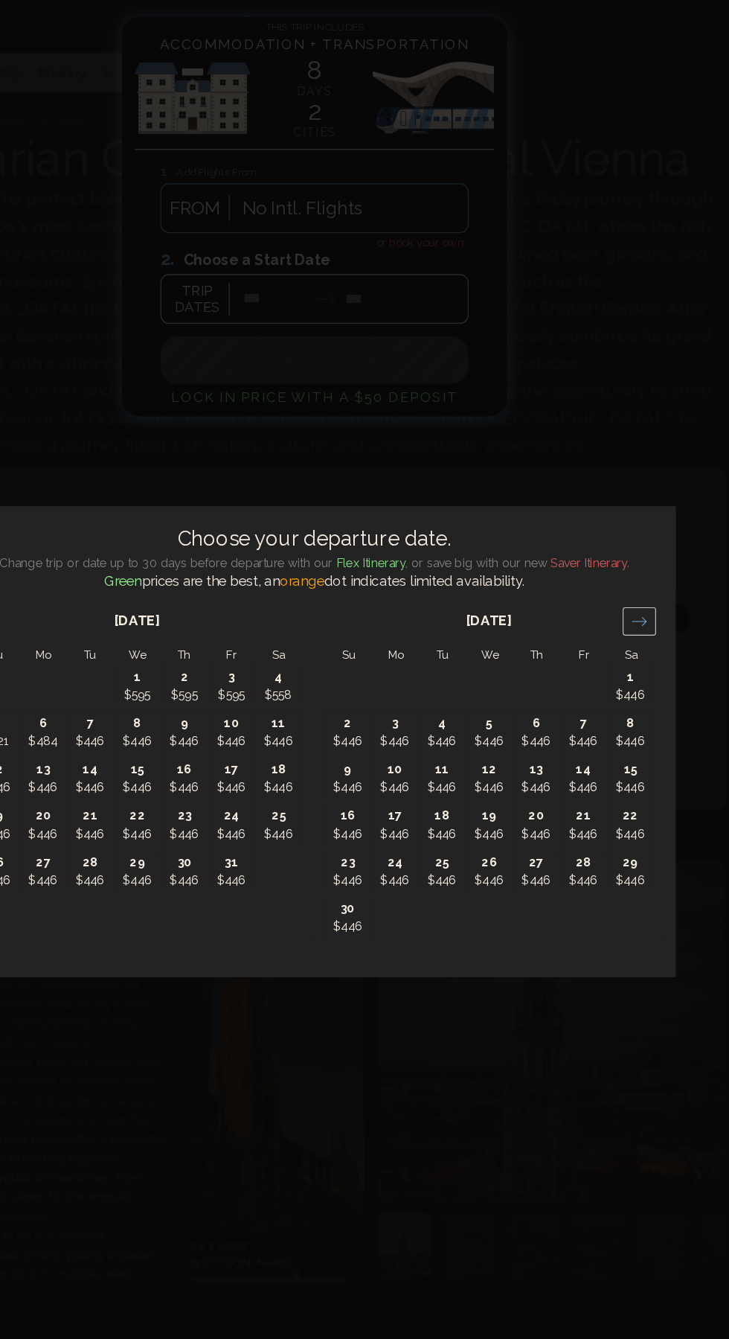
click at [659, 538] on div "Move forward to switch to the next month." at bounding box center [647, 540] width 29 height 25
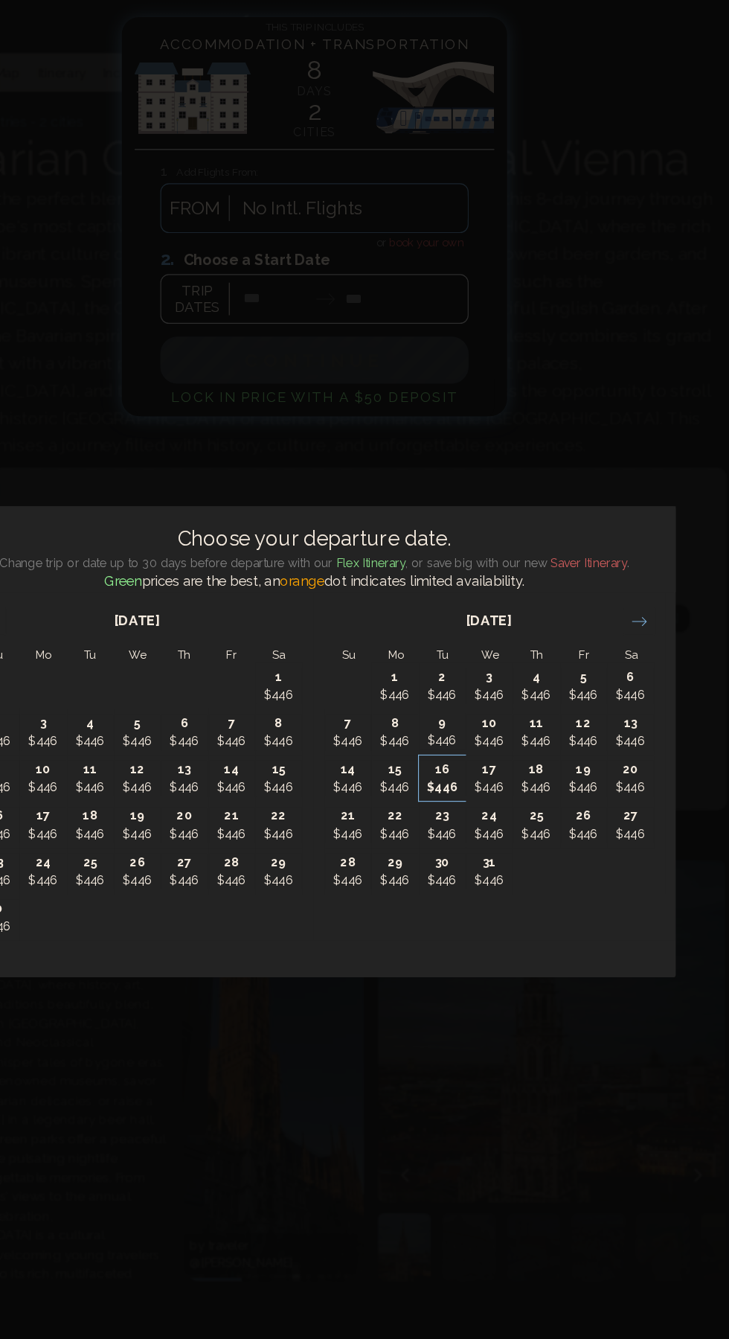
click at [477, 675] on p "16" at bounding box center [475, 669] width 39 height 16
type input "********"
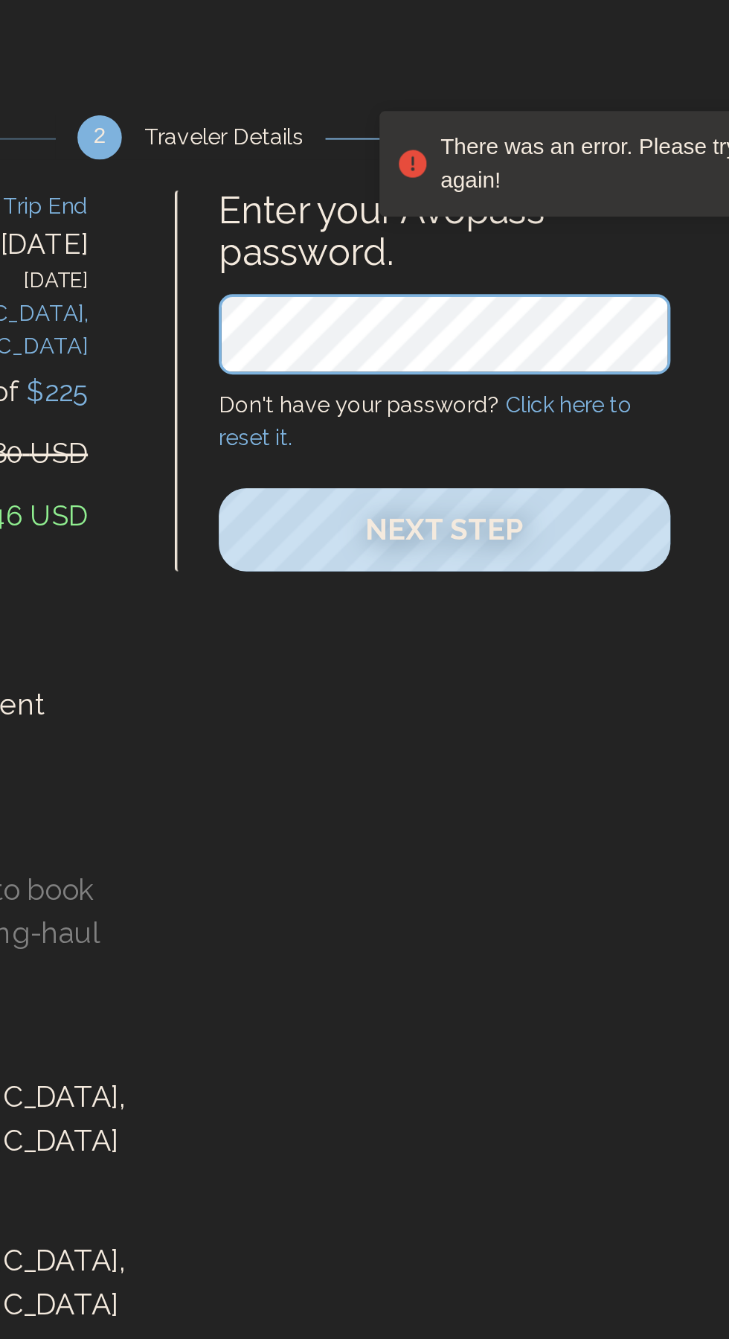
click at [595, 223] on link "Click here to reset it." at bounding box center [507, 235] width 222 height 32
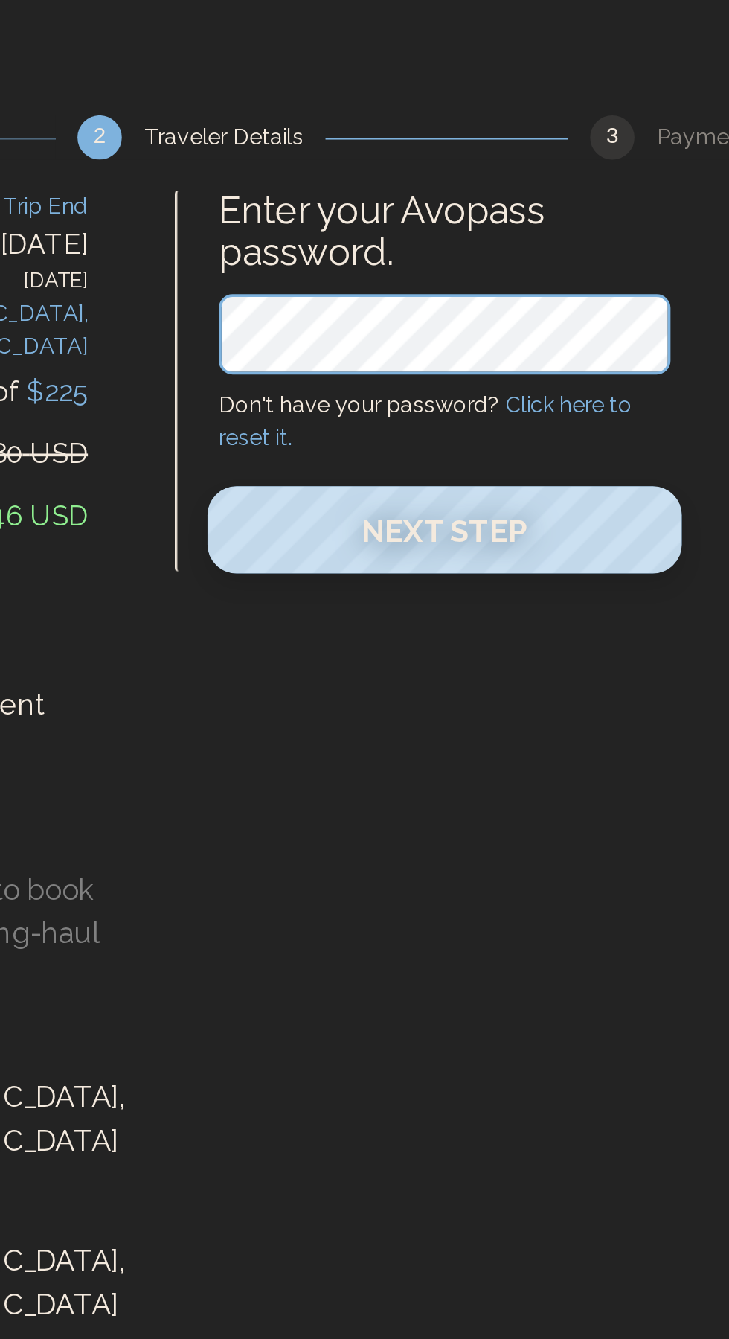
click at [546, 301] on span "Next Step" at bounding box center [518, 293] width 90 height 19
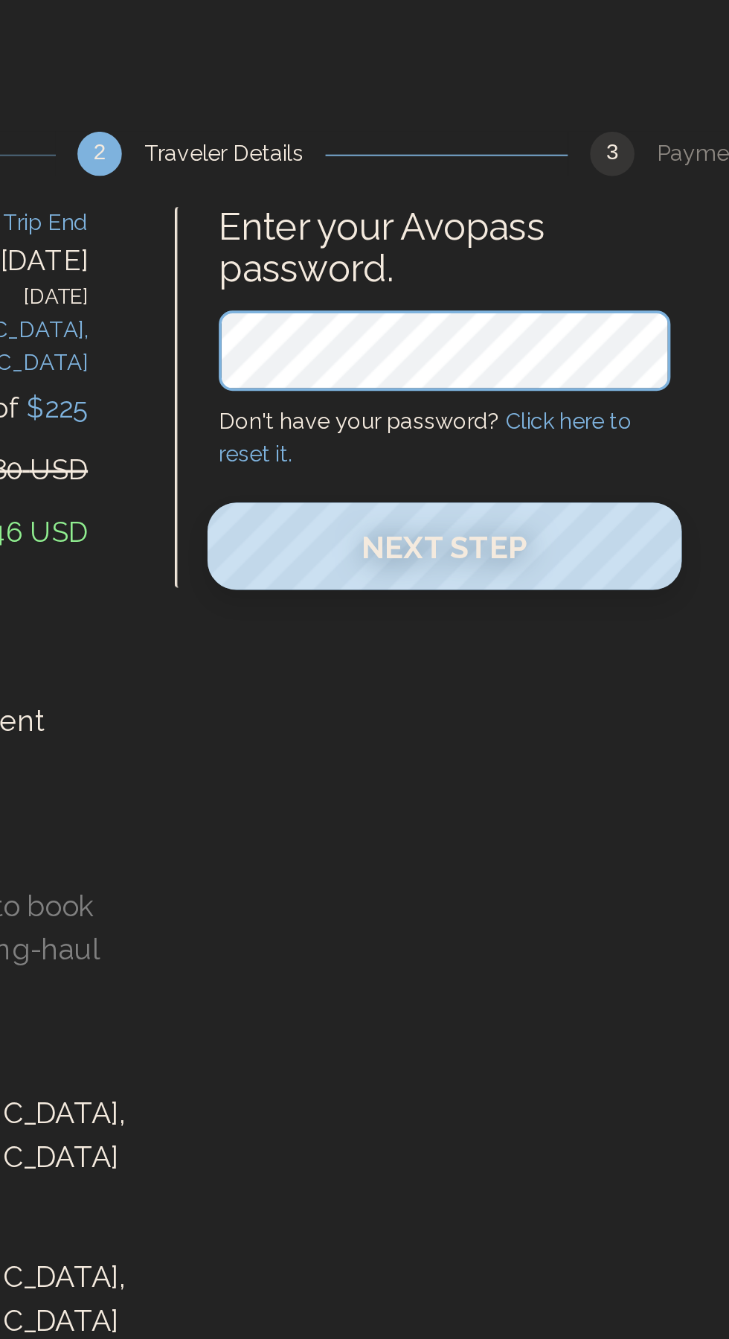
click at [534, 300] on span "Next Step" at bounding box center [518, 293] width 90 height 19
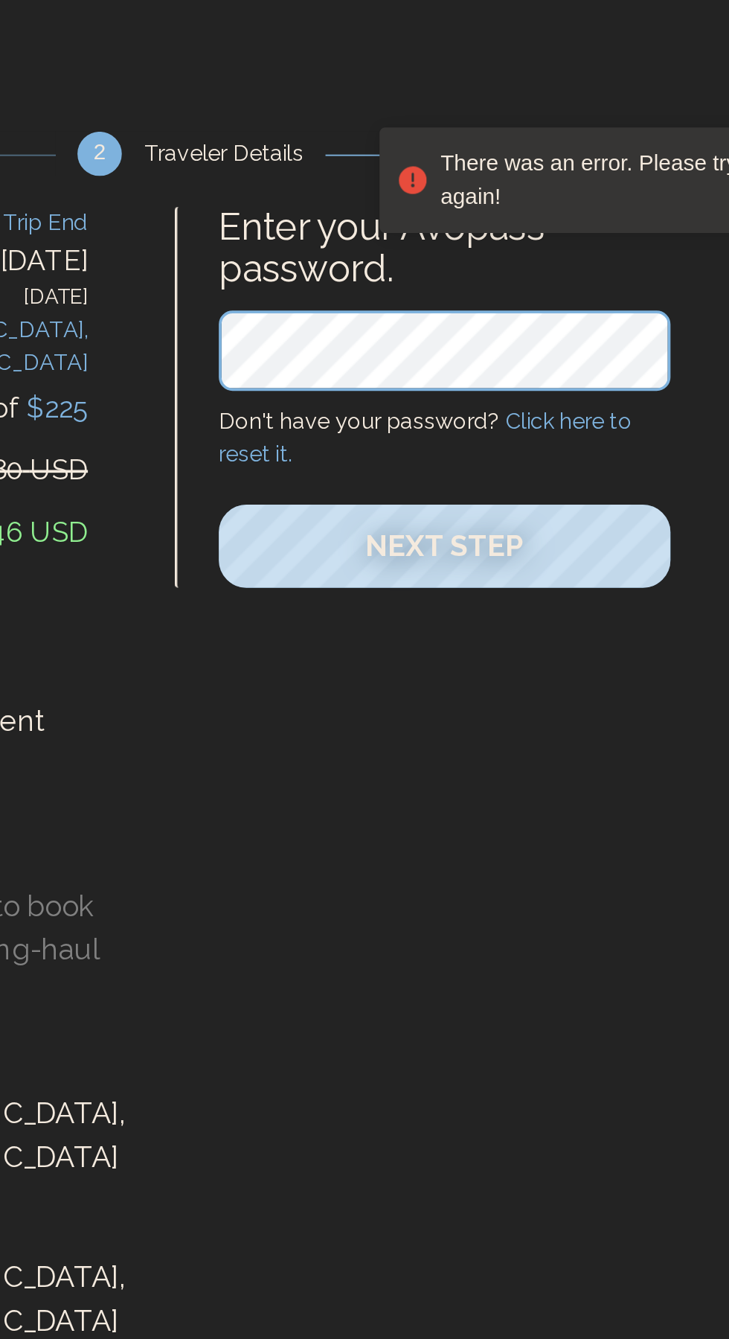
click at [609, 228] on link "Click here to reset it." at bounding box center [507, 235] width 222 height 32
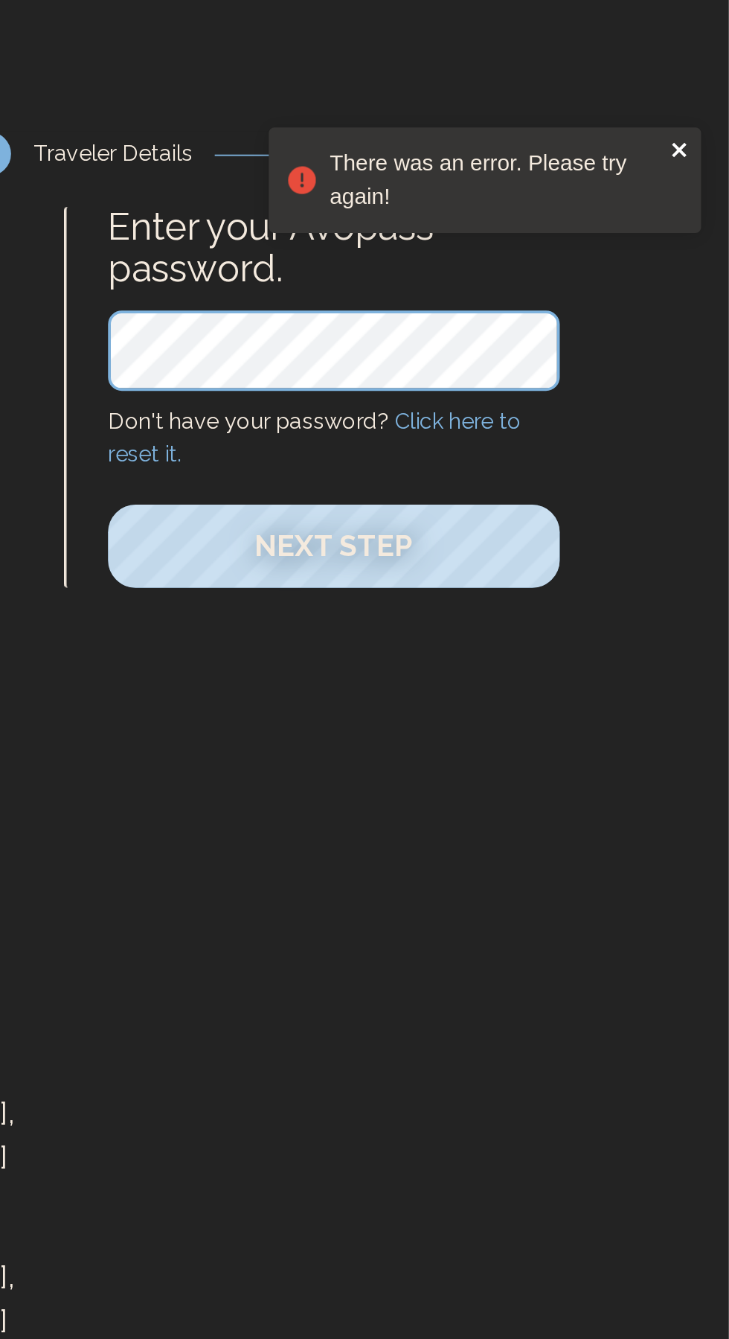
click at [701, 81] on icon "close" at bounding box center [702, 80] width 7 height 7
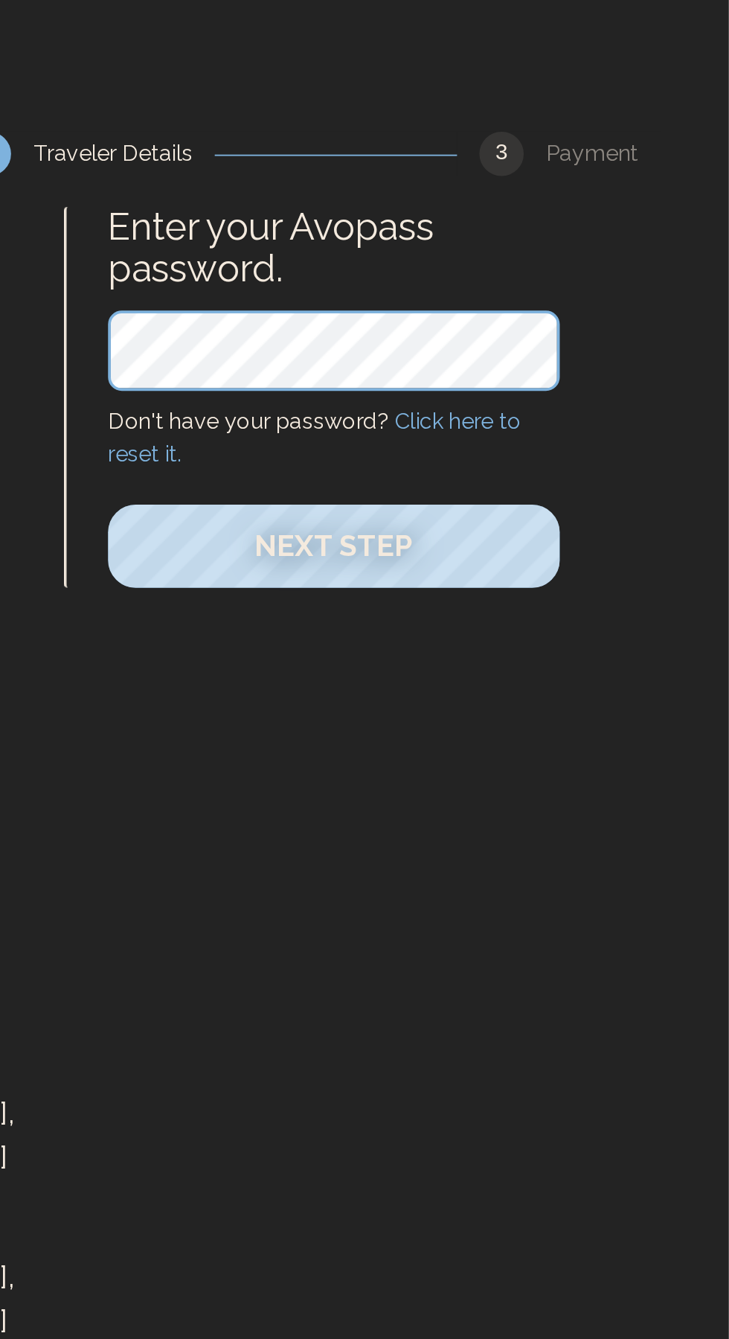
click at [597, 232] on link "Click here to reset it." at bounding box center [507, 235] width 222 height 32
